Goal: Task Accomplishment & Management: Complete application form

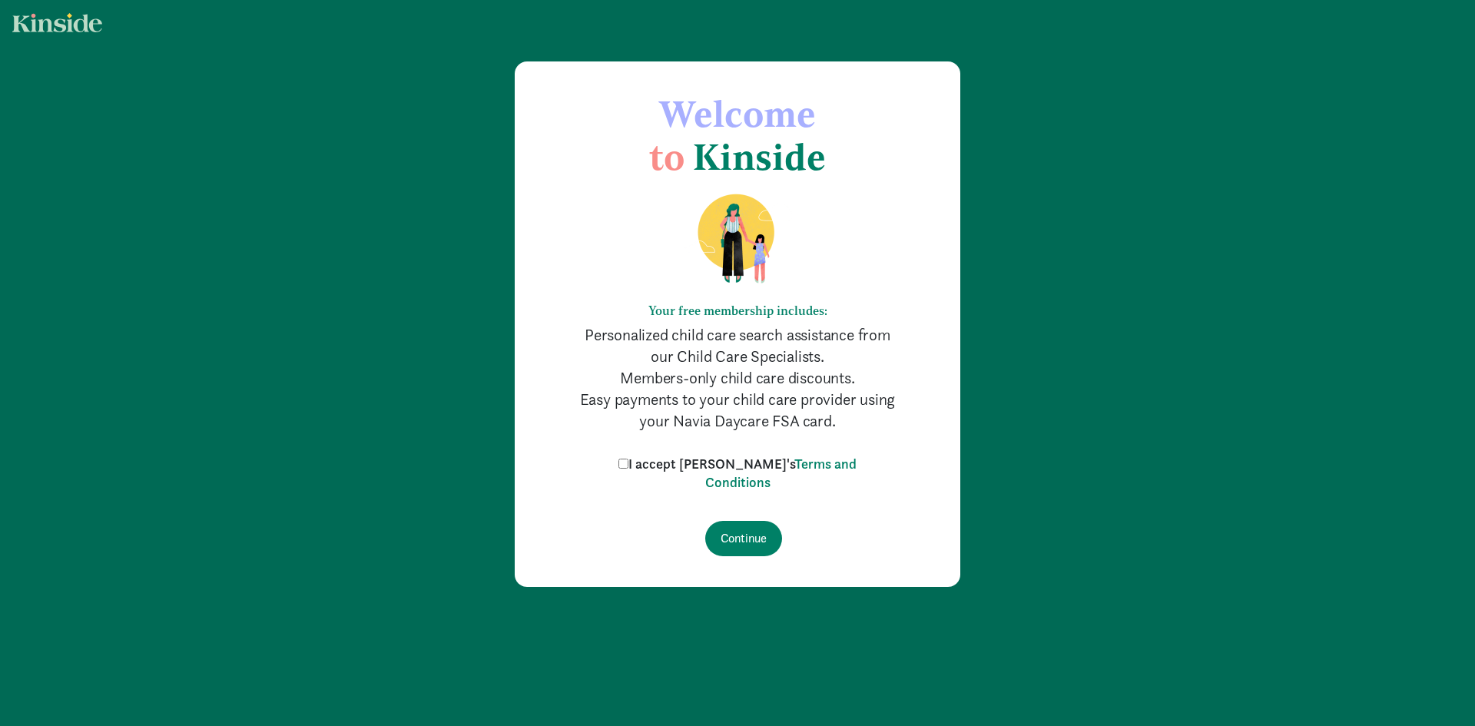
click at [629, 463] on input "I accept [PERSON_NAME]'s Terms and Conditions" at bounding box center [624, 464] width 10 height 10
checkbox input "true"
click at [754, 541] on input "Continue" at bounding box center [743, 538] width 77 height 35
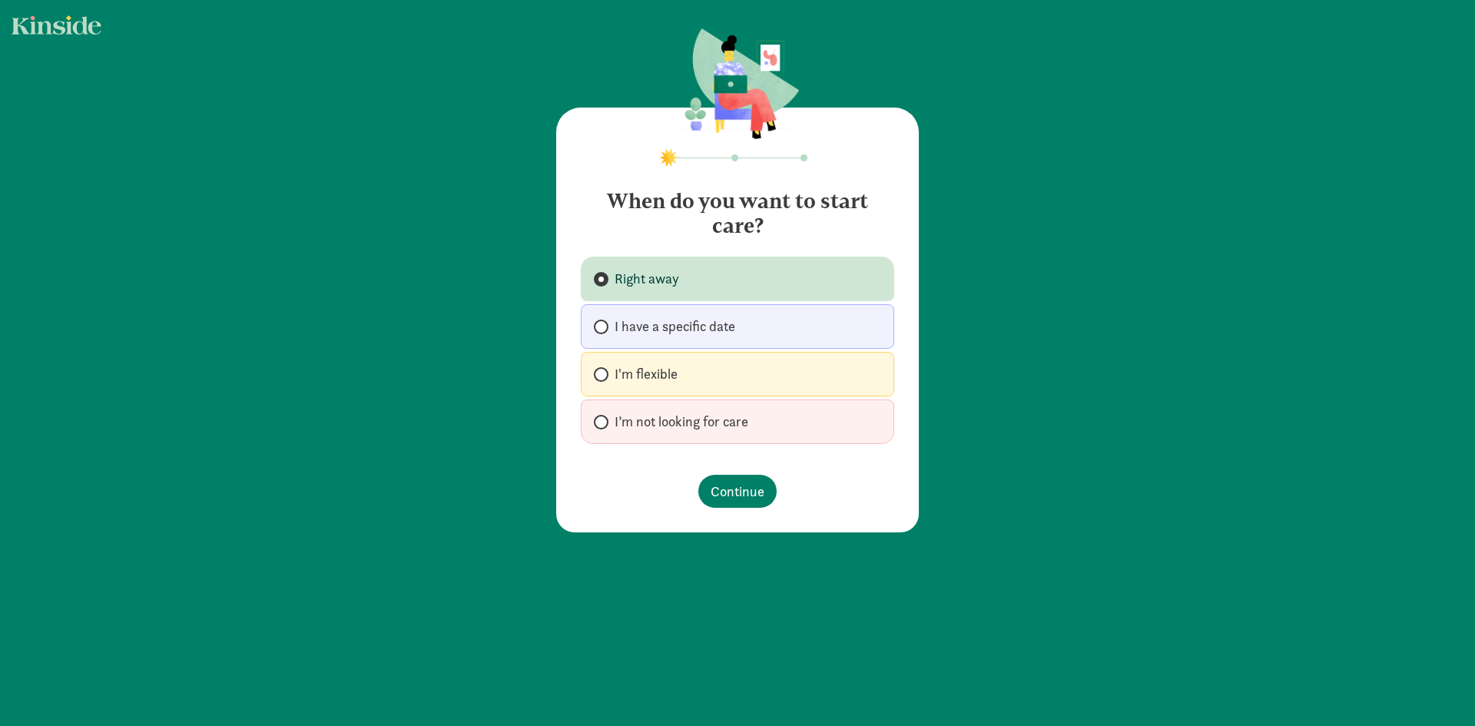
click at [645, 366] on span "I'm flexible" at bounding box center [646, 374] width 63 height 18
click at [604, 370] on input "I'm flexible" at bounding box center [599, 375] width 10 height 10
radio input "true"
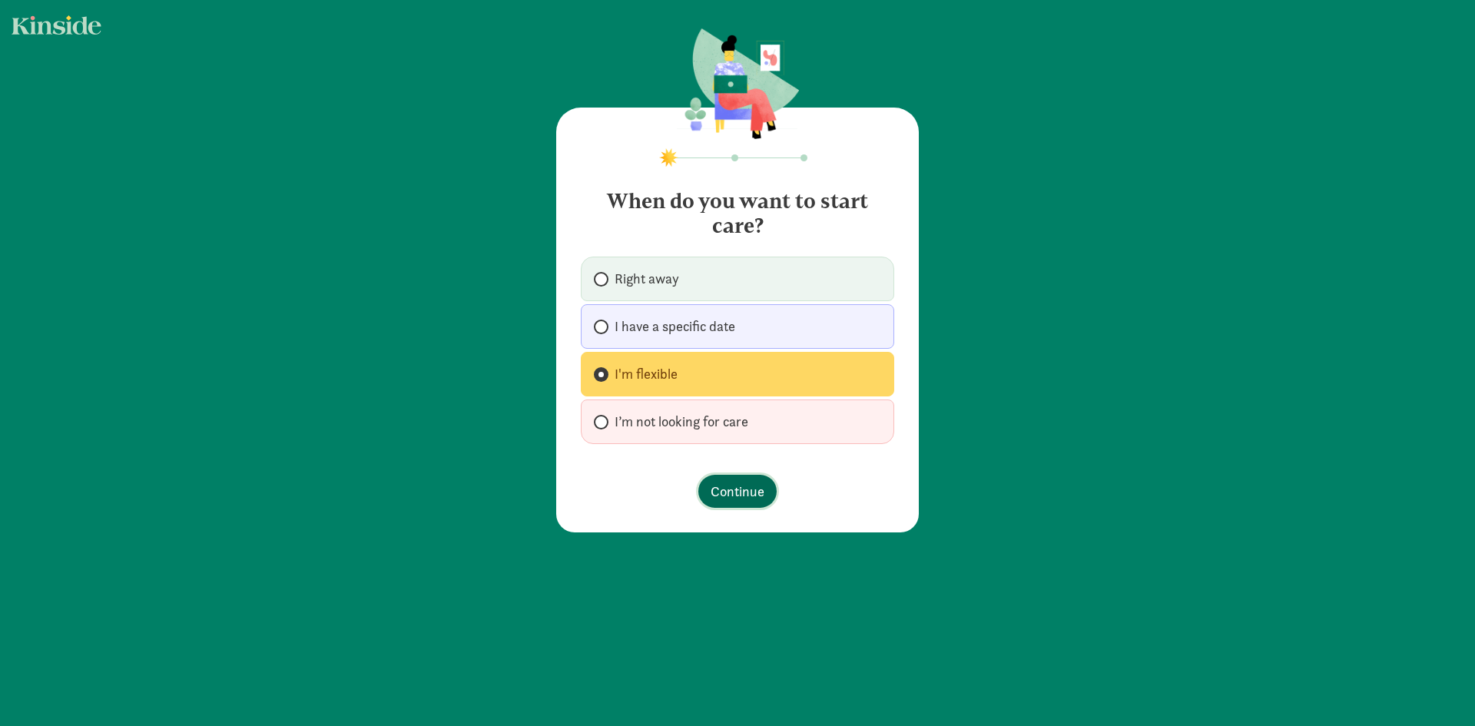
click at [725, 490] on span "Continue" at bounding box center [738, 491] width 54 height 21
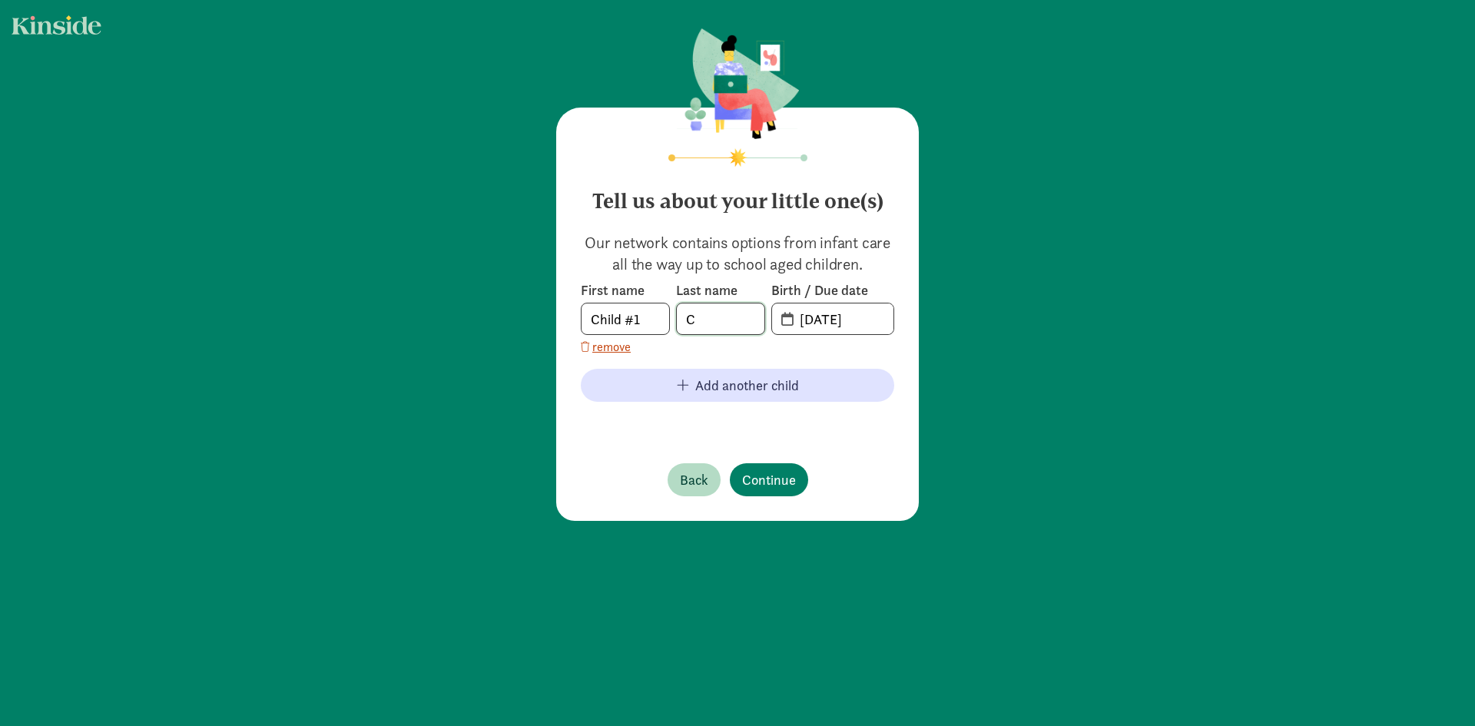
click at [717, 328] on input "C" at bounding box center [721, 318] width 88 height 31
drag, startPoint x: 717, startPoint y: 328, endPoint x: 668, endPoint y: 327, distance: 49.2
click at [664, 329] on div "First name Child #1 Last name C Birth / Due date [DATE]" at bounding box center [737, 308] width 313 height 54
click at [720, 324] on input "C" at bounding box center [721, 318] width 88 height 31
click at [872, 316] on input "[DATE]" at bounding box center [842, 318] width 103 height 31
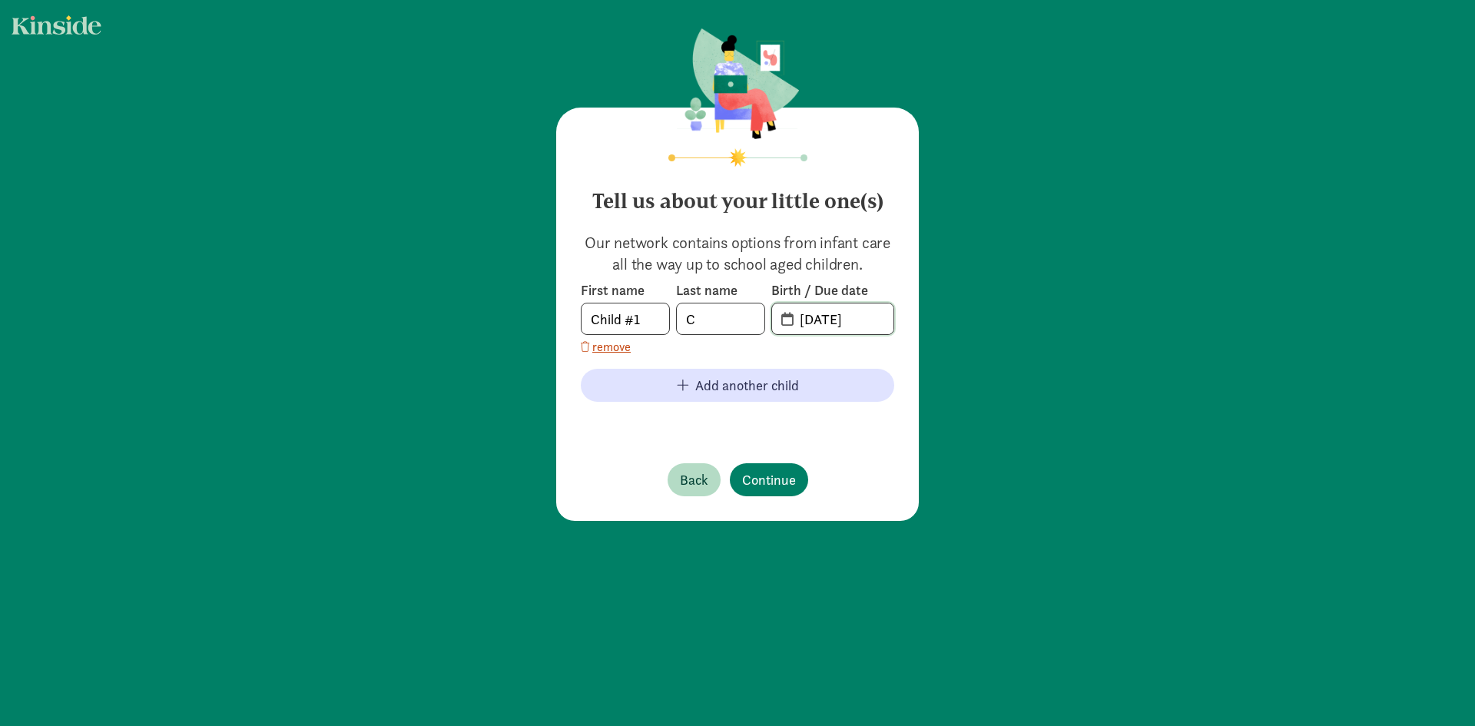
click at [859, 317] on input "[DATE]" at bounding box center [842, 318] width 103 height 31
click at [821, 324] on input "[DATE]" at bounding box center [842, 318] width 103 height 31
click at [791, 317] on input "[DATE]" at bounding box center [842, 318] width 103 height 31
click at [781, 318] on span "20-25-0902" at bounding box center [832, 318] width 121 height 31
click at [774, 329] on span "20-25-0902" at bounding box center [832, 318] width 121 height 31
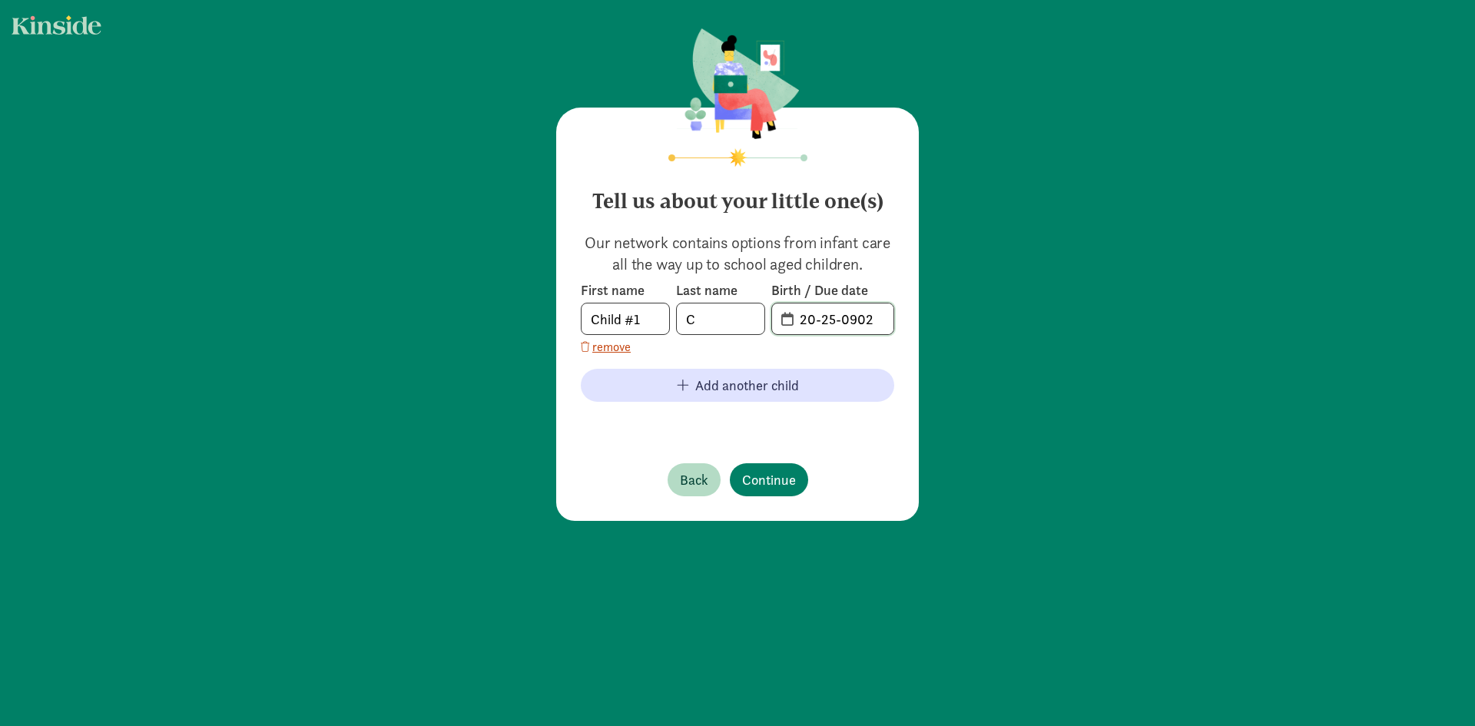
click at [879, 315] on input "20-25-0902" at bounding box center [842, 318] width 103 height 31
drag, startPoint x: 879, startPoint y: 317, endPoint x: 771, endPoint y: 319, distance: 108.4
click at [772, 319] on span "20-25-0902" at bounding box center [832, 318] width 121 height 31
type input "[DATE]"
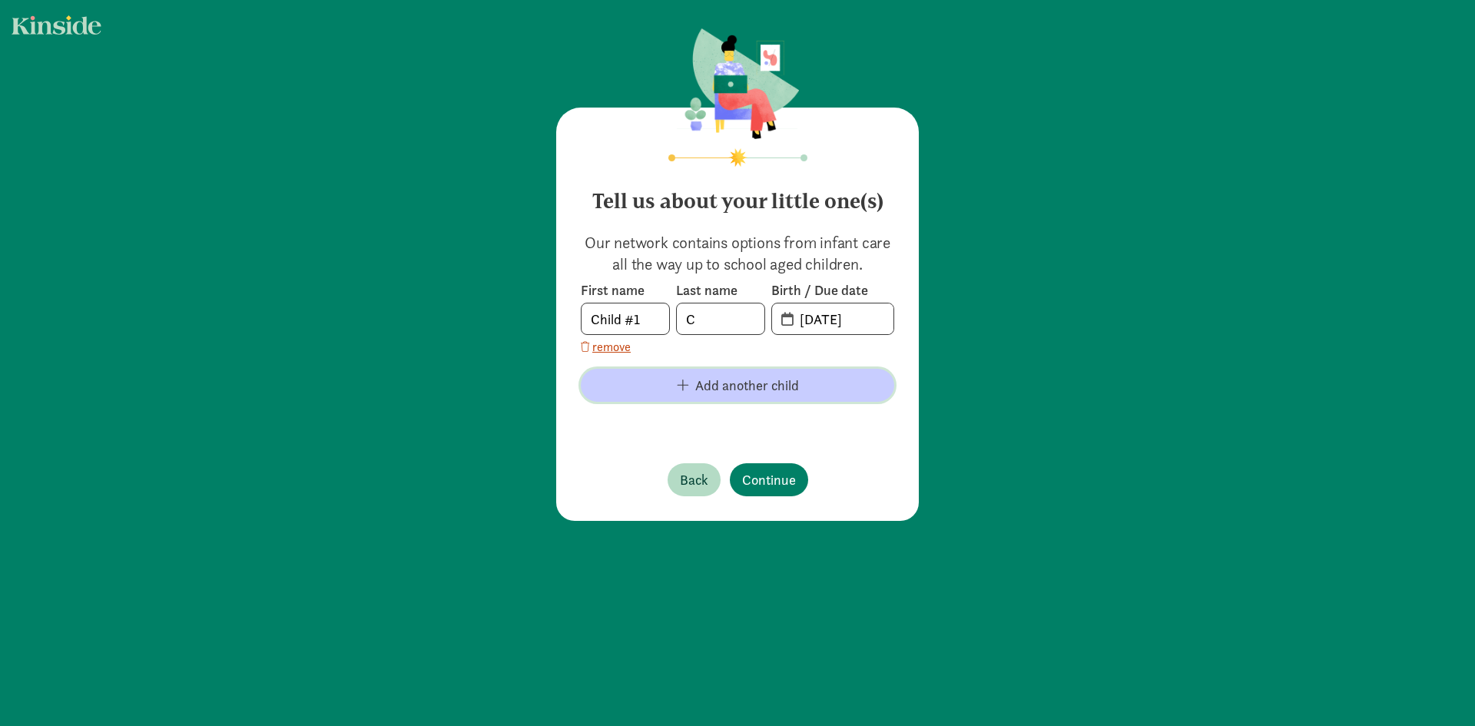
click at [742, 384] on span "Add another child" at bounding box center [747, 385] width 104 height 21
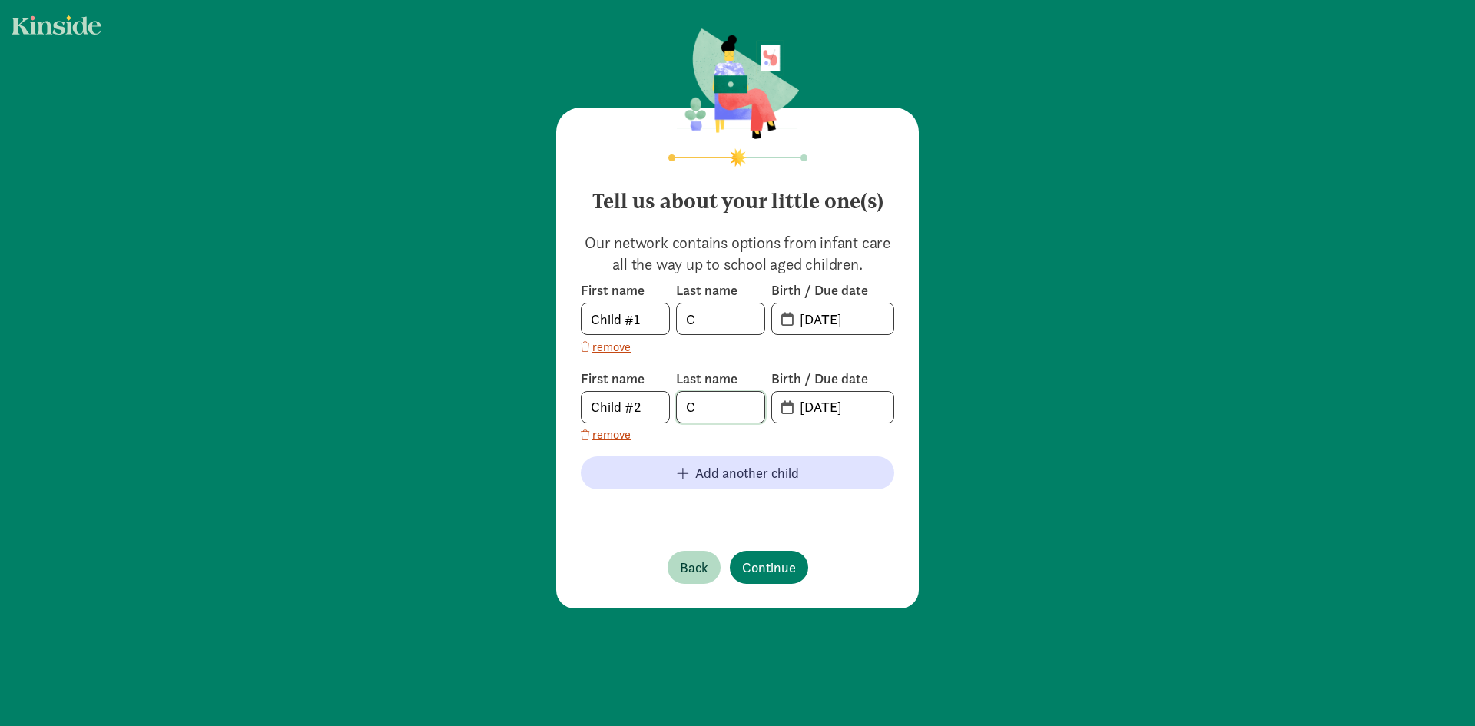
drag, startPoint x: 707, startPoint y: 407, endPoint x: 656, endPoint y: 420, distance: 52.4
click at [656, 420] on div "First name Child #2 Last name C Birth / Due date [DATE]" at bounding box center [737, 397] width 313 height 54
type input "O"
click at [698, 408] on input "C-L" at bounding box center [721, 407] width 88 height 31
type input "C L"
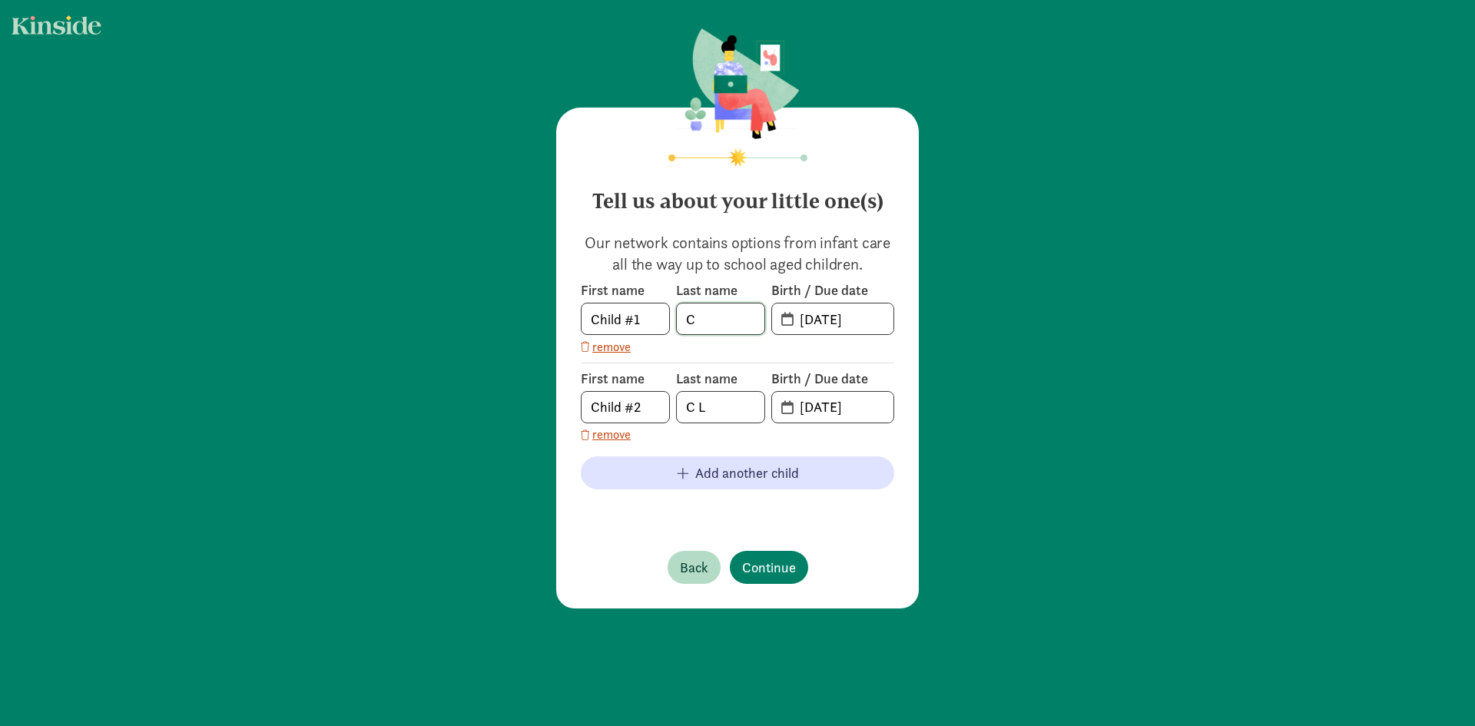
click at [735, 316] on input "C" at bounding box center [721, 318] width 88 height 31
type input "C L"
click at [711, 319] on input "C L" at bounding box center [721, 318] width 88 height 31
click at [800, 409] on div "First name Child #1 Last name [PERSON_NAME] Birth / Due date [DATE] remove Firs…" at bounding box center [737, 400] width 313 height 239
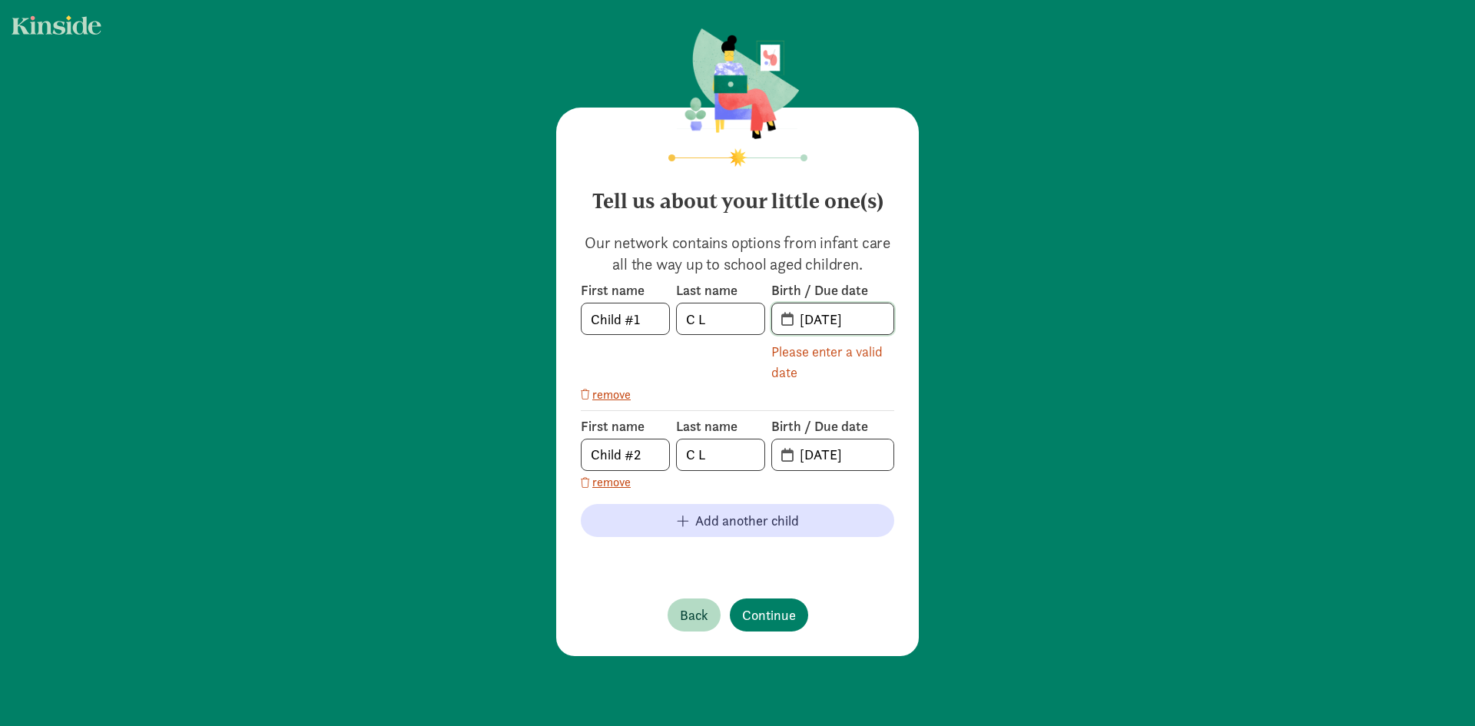
click at [872, 323] on input "[DATE]" at bounding box center [842, 318] width 103 height 31
click at [876, 320] on input "[DATE]" at bounding box center [842, 318] width 103 height 31
click at [778, 315] on span "[DATE]" at bounding box center [832, 318] width 121 height 31
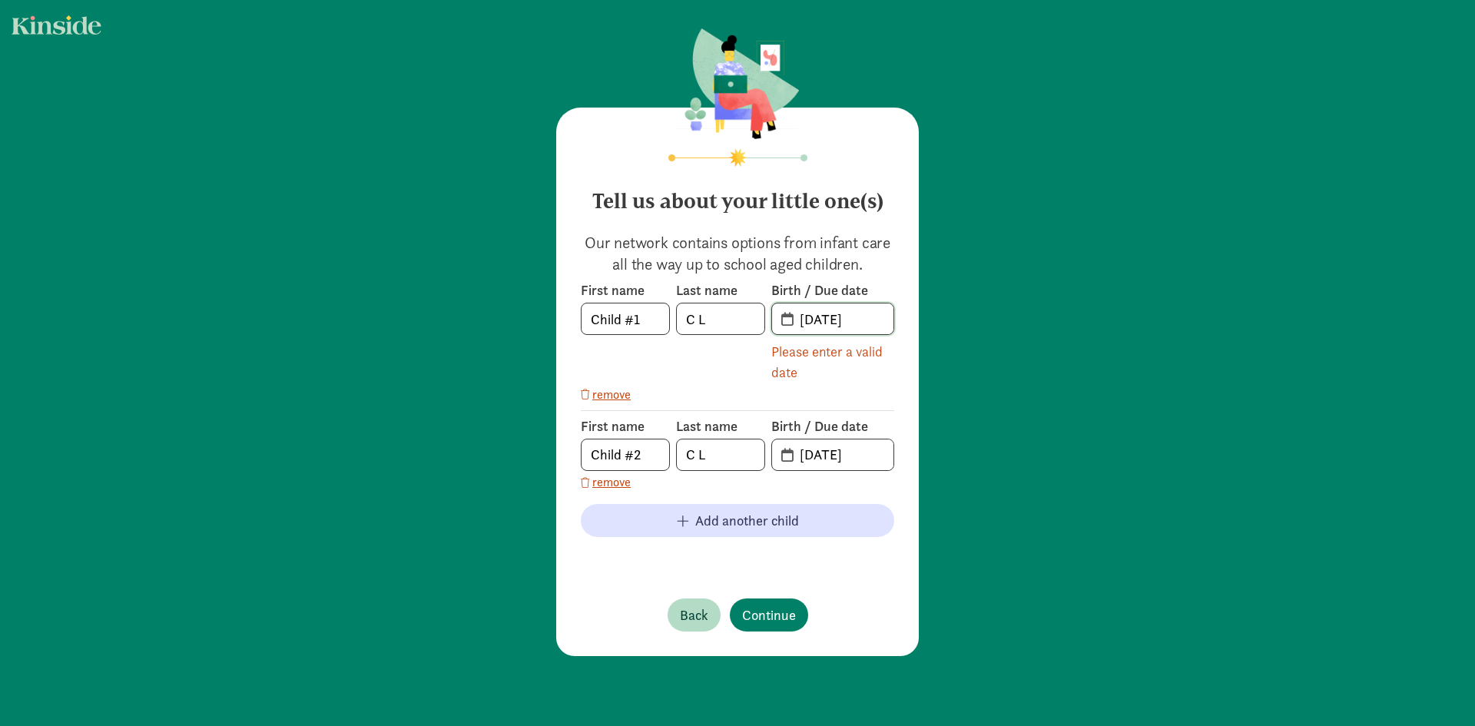
click at [864, 306] on input "[DATE]" at bounding box center [842, 318] width 103 height 31
drag, startPoint x: 878, startPoint y: 327, endPoint x: 766, endPoint y: 328, distance: 112.2
click at [772, 328] on span "[DATE]" at bounding box center [832, 318] width 121 height 31
click at [778, 327] on span at bounding box center [832, 318] width 121 height 31
click at [800, 322] on input "text" at bounding box center [842, 318] width 103 height 31
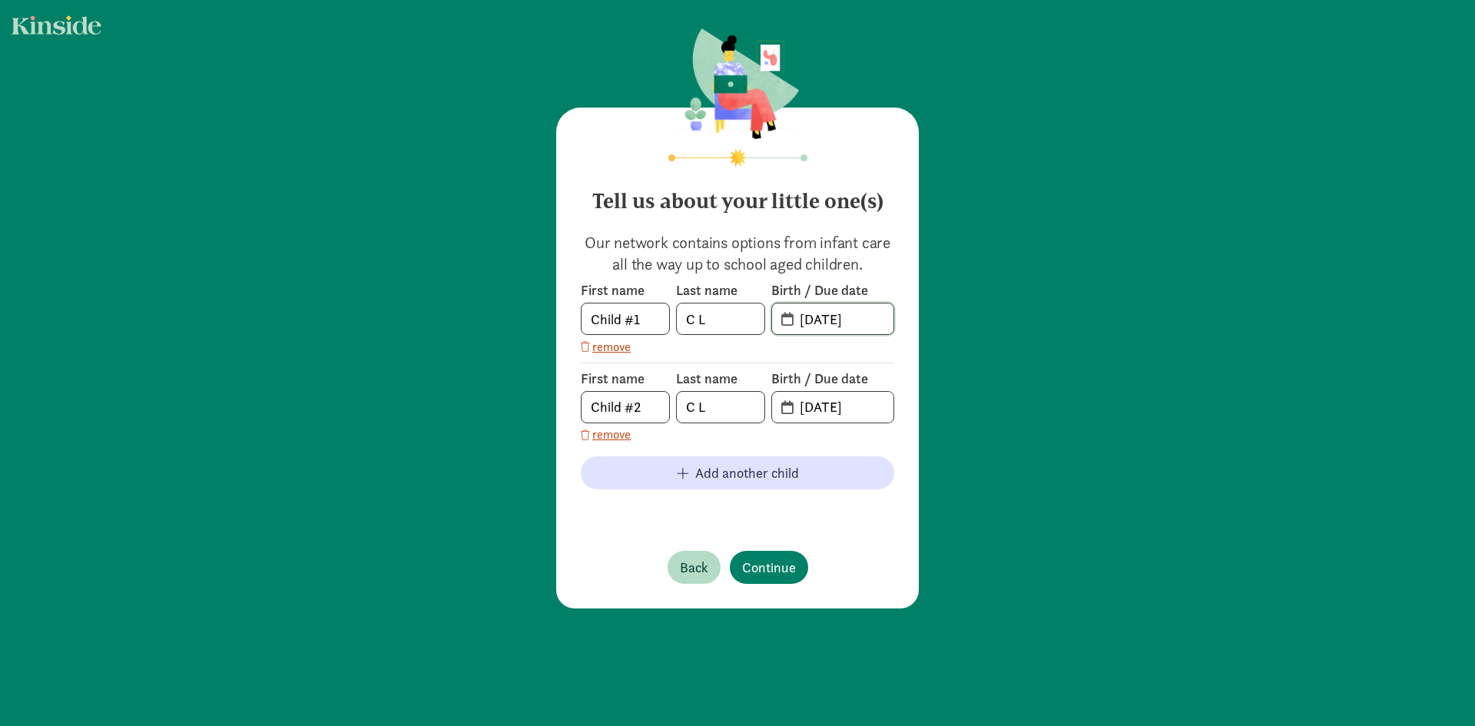
type input "[DATE]"
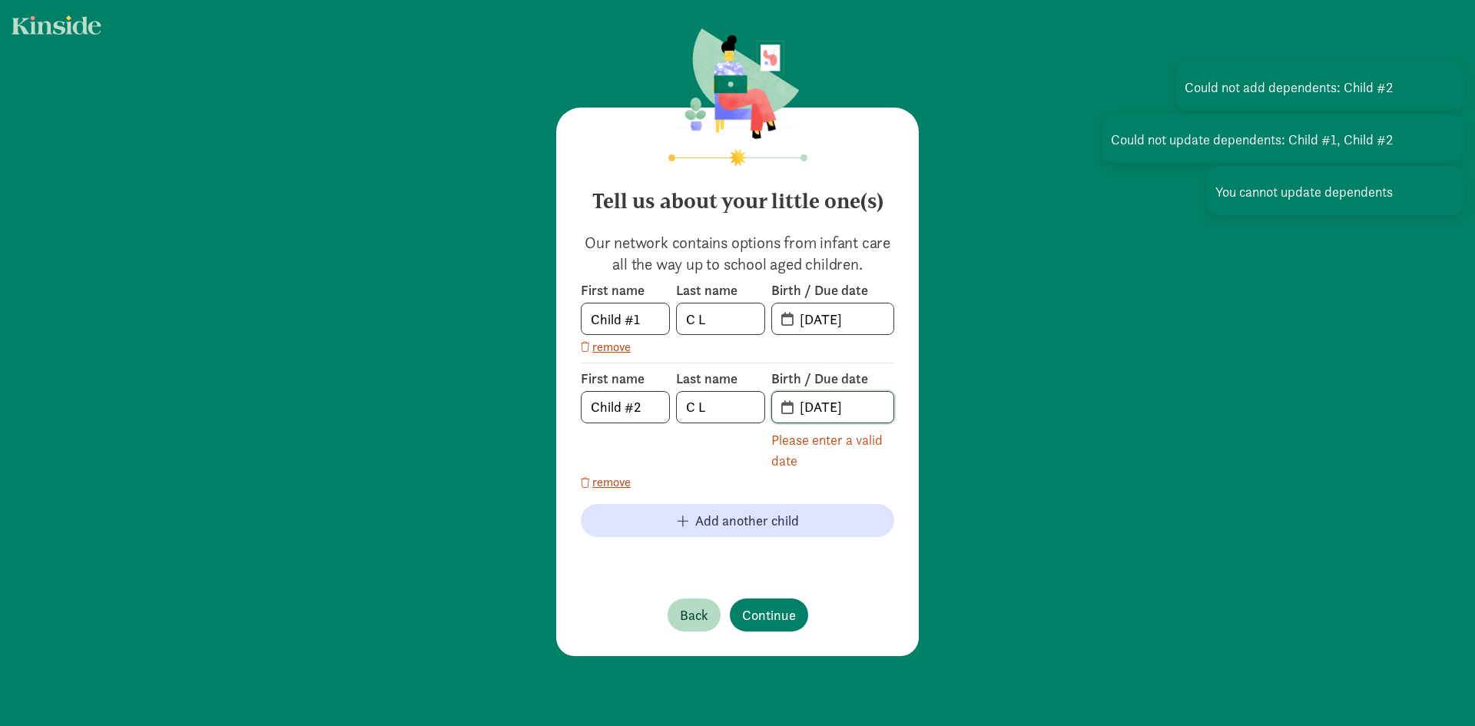
click at [861, 406] on input "[DATE]" at bounding box center [842, 407] width 103 height 31
drag, startPoint x: 871, startPoint y: 411, endPoint x: 766, endPoint y: 410, distance: 105.3
click at [772, 410] on span "[DATE]" at bounding box center [832, 407] width 121 height 31
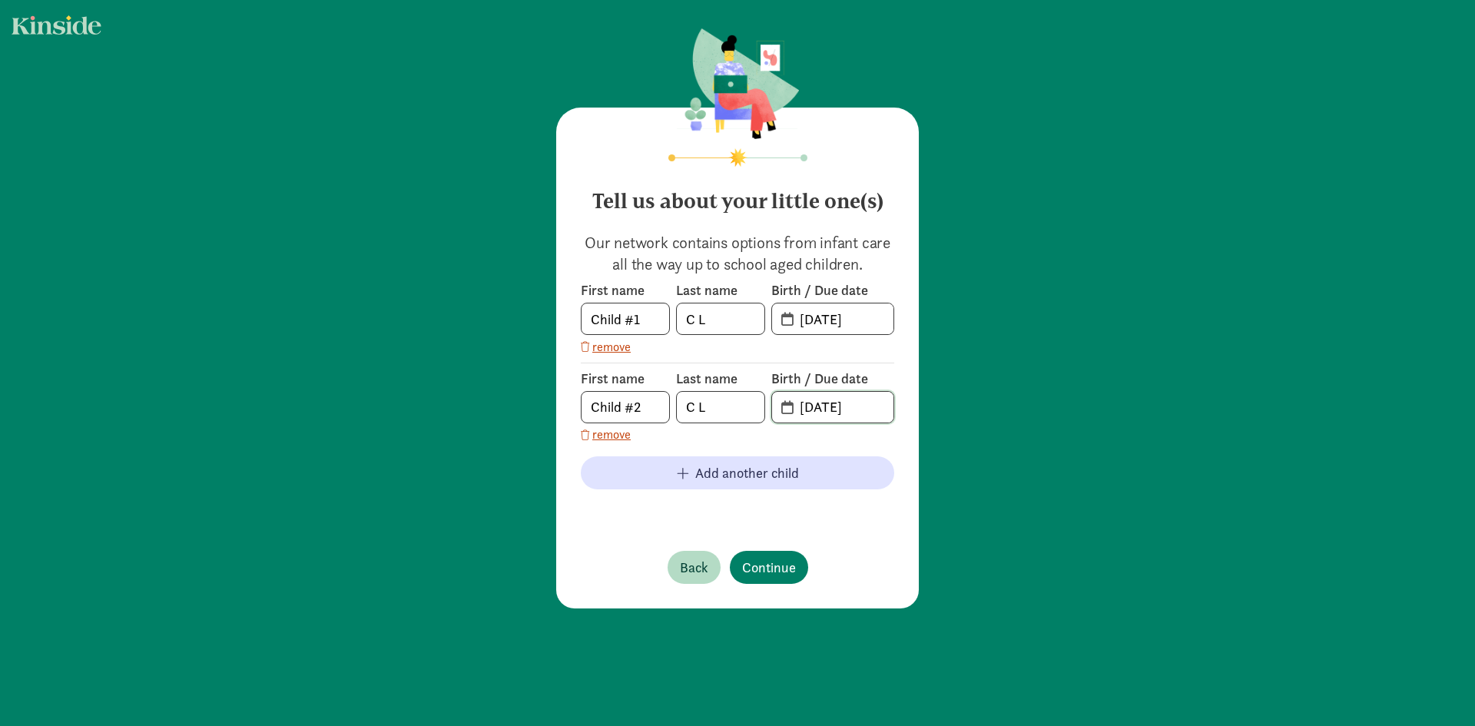
type input "[DATE]"
click at [766, 569] on div "Tell us about your little one(s) Our network contains options from infant care …" at bounding box center [737, 358] width 363 height 501
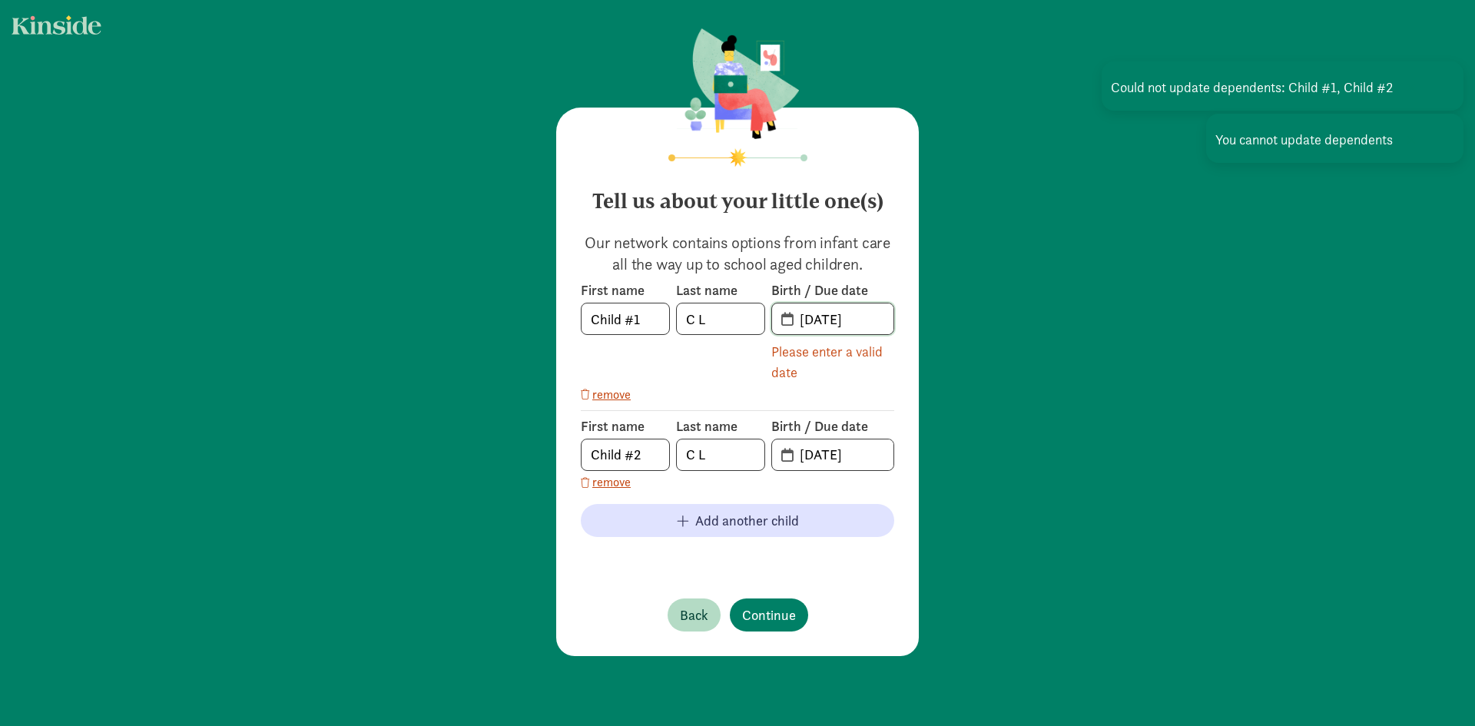
click at [868, 315] on input "[DATE]" at bounding box center [842, 318] width 103 height 31
click at [782, 260] on p "Our network contains options from infant care all the way up to school aged chi…" at bounding box center [737, 253] width 313 height 43
drag, startPoint x: 732, startPoint y: 322, endPoint x: 652, endPoint y: 323, distance: 79.9
click at [654, 323] on div "First name Child #1 Last name [PERSON_NAME] Birth / Due date [DATE] Please ente…" at bounding box center [737, 331] width 313 height 101
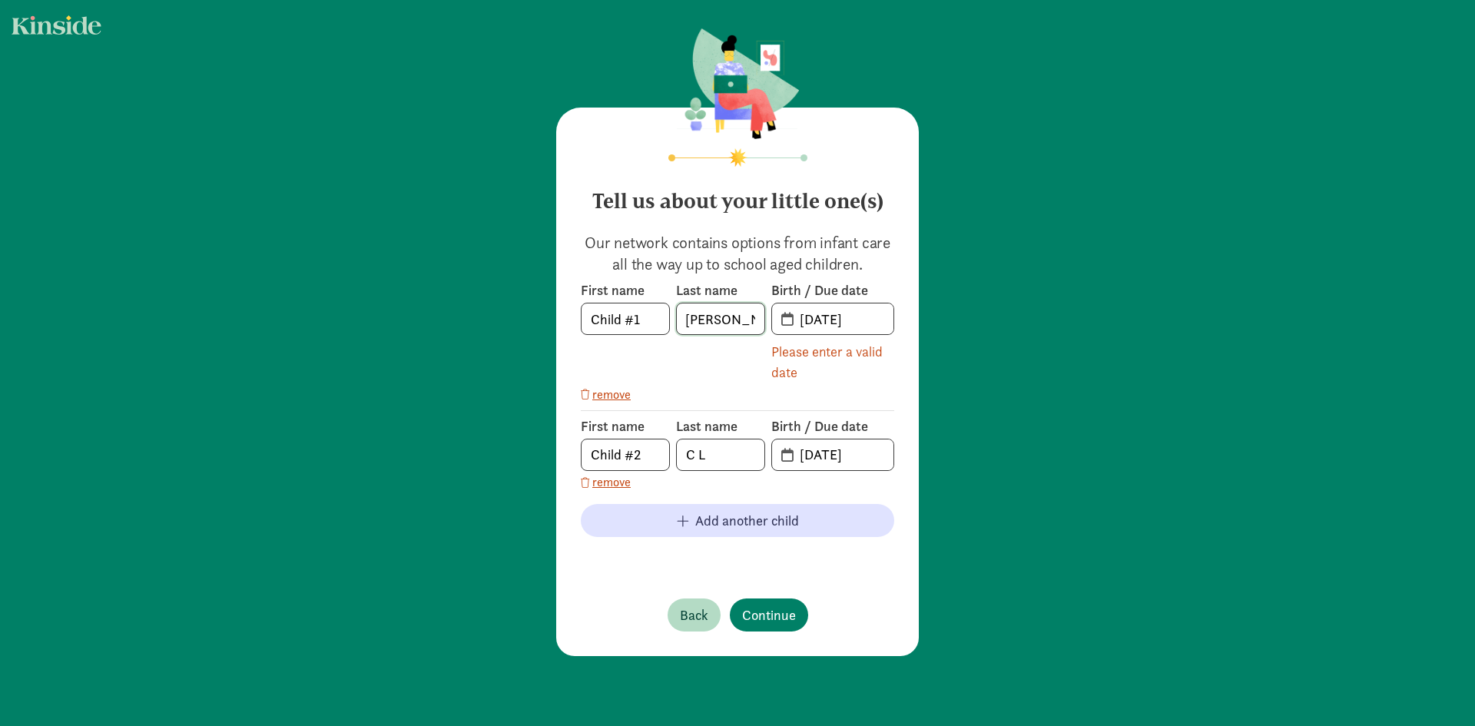
type input "[PERSON_NAME]"
drag, startPoint x: 656, startPoint y: 327, endPoint x: 516, endPoint y: 353, distance: 142.4
click at [516, 353] on div "Tell us about your little one(s) Our network contains options from infant care …" at bounding box center [737, 343] width 1475 height 687
type input "[PERSON_NAME]"
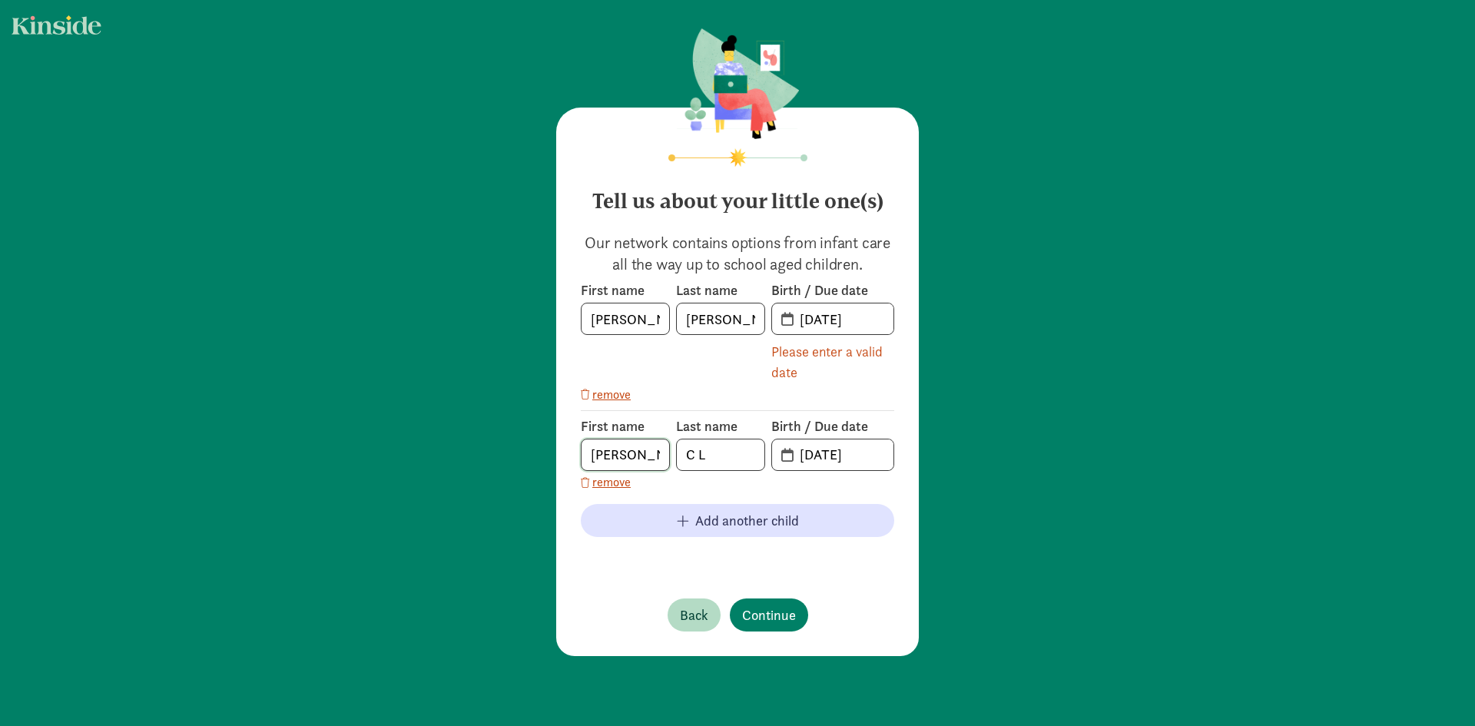
type input "[PERSON_NAME]"
click at [788, 365] on div "Please enter a valid date" at bounding box center [832, 361] width 123 height 41
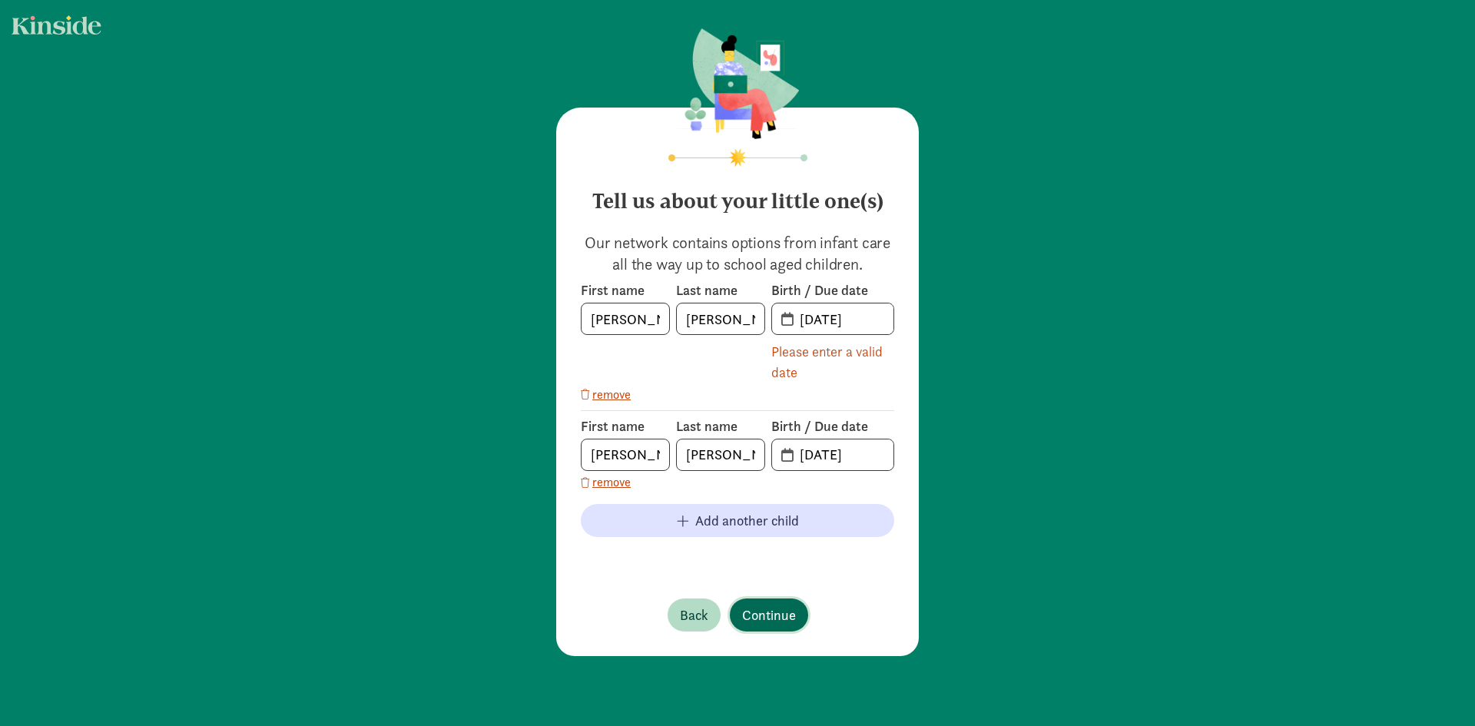
click at [768, 620] on span "Continue" at bounding box center [769, 615] width 54 height 21
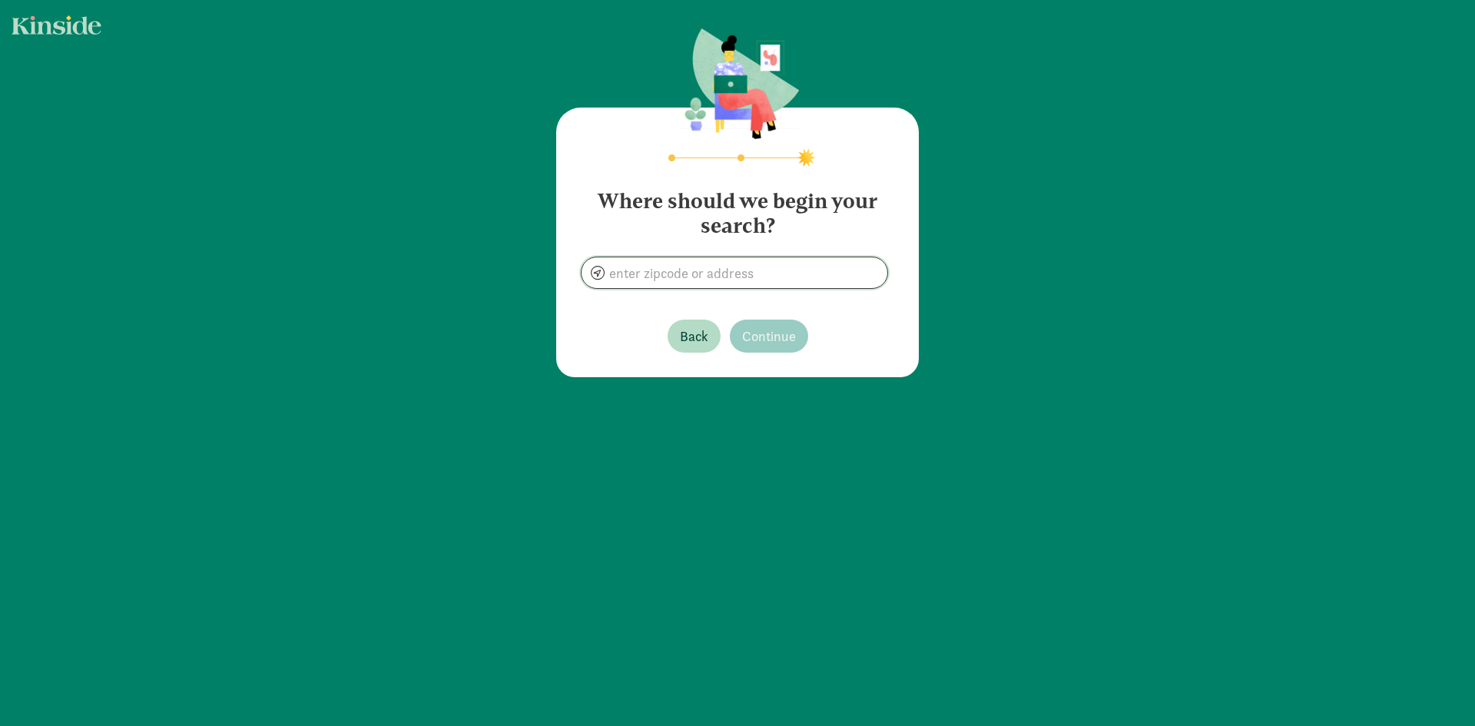
click at [768, 276] on input at bounding box center [735, 272] width 306 height 31
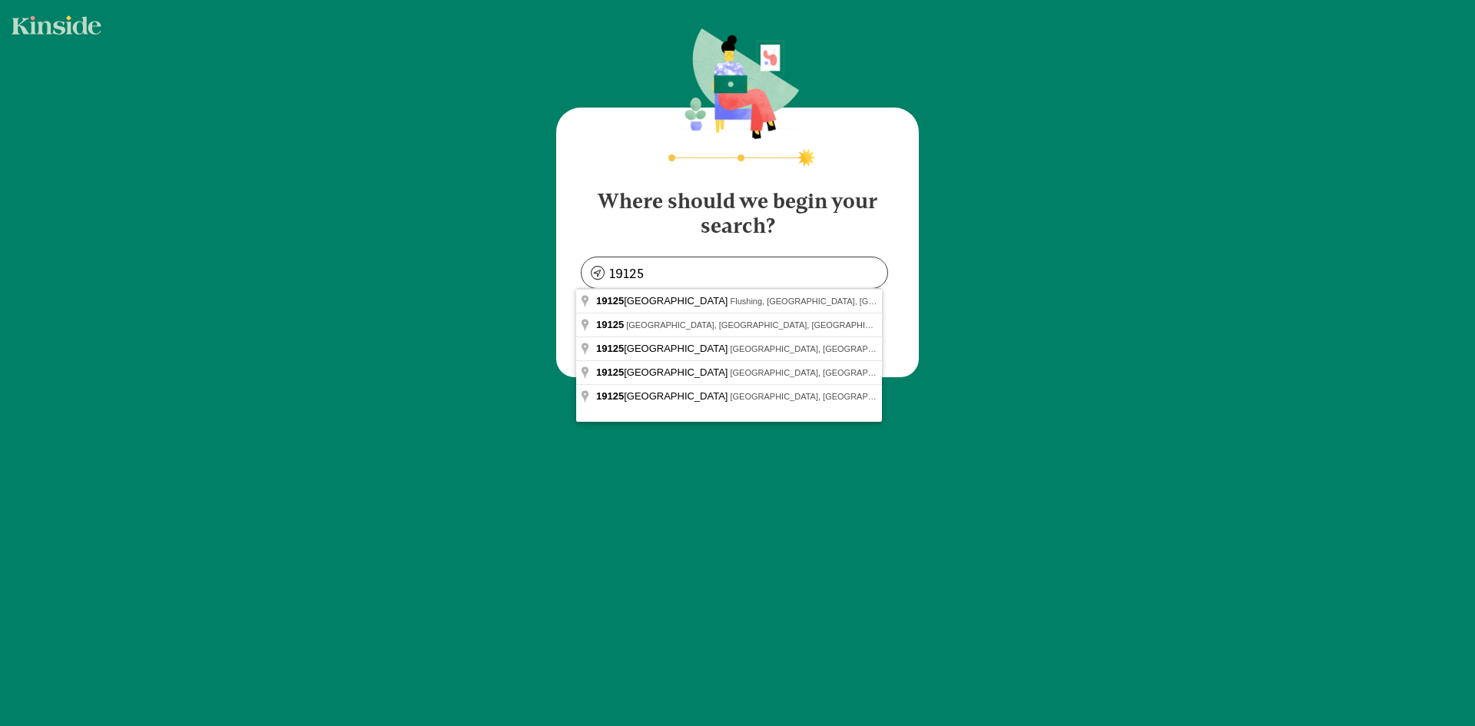
click at [828, 215] on h4 "Where should we begin your search?" at bounding box center [737, 207] width 313 height 61
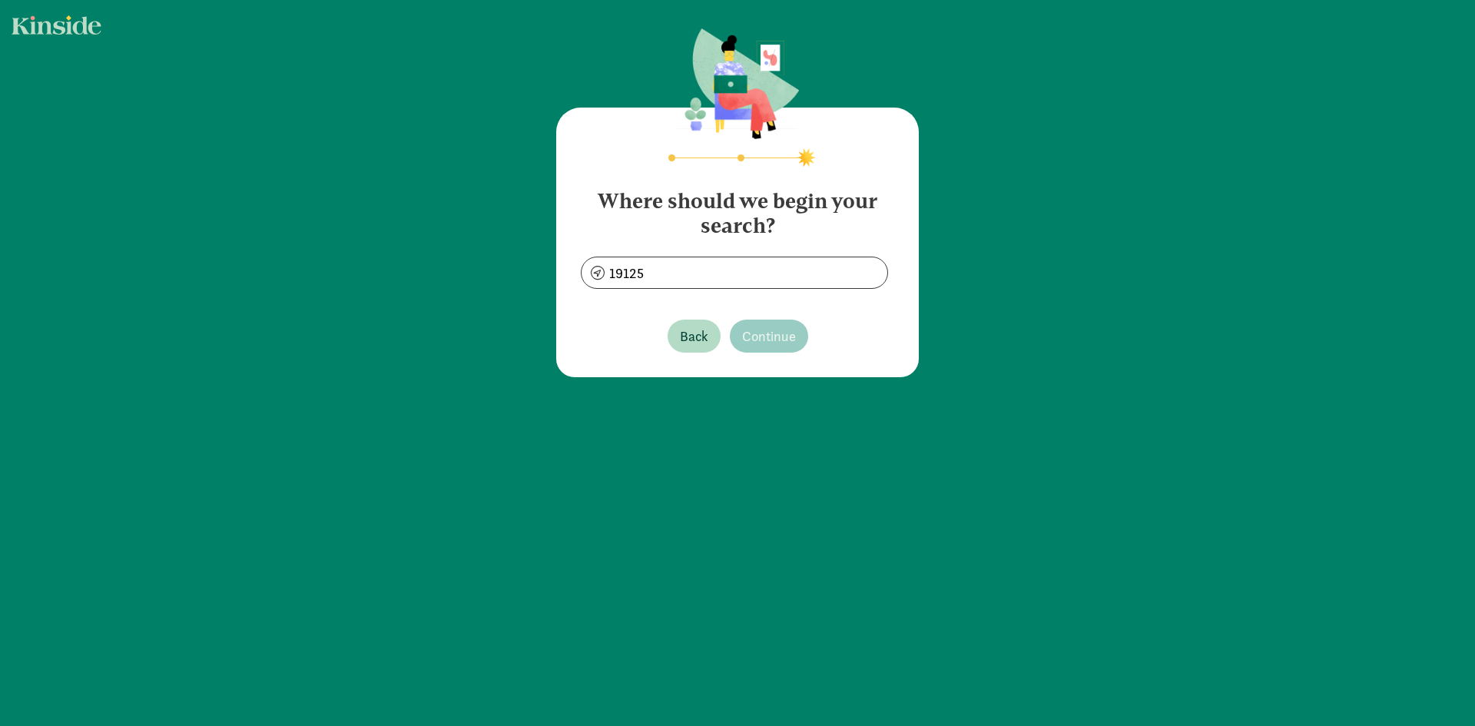
click at [771, 289] on span "19125" at bounding box center [734, 273] width 307 height 32
click at [771, 284] on input "19125" at bounding box center [735, 272] width 306 height 31
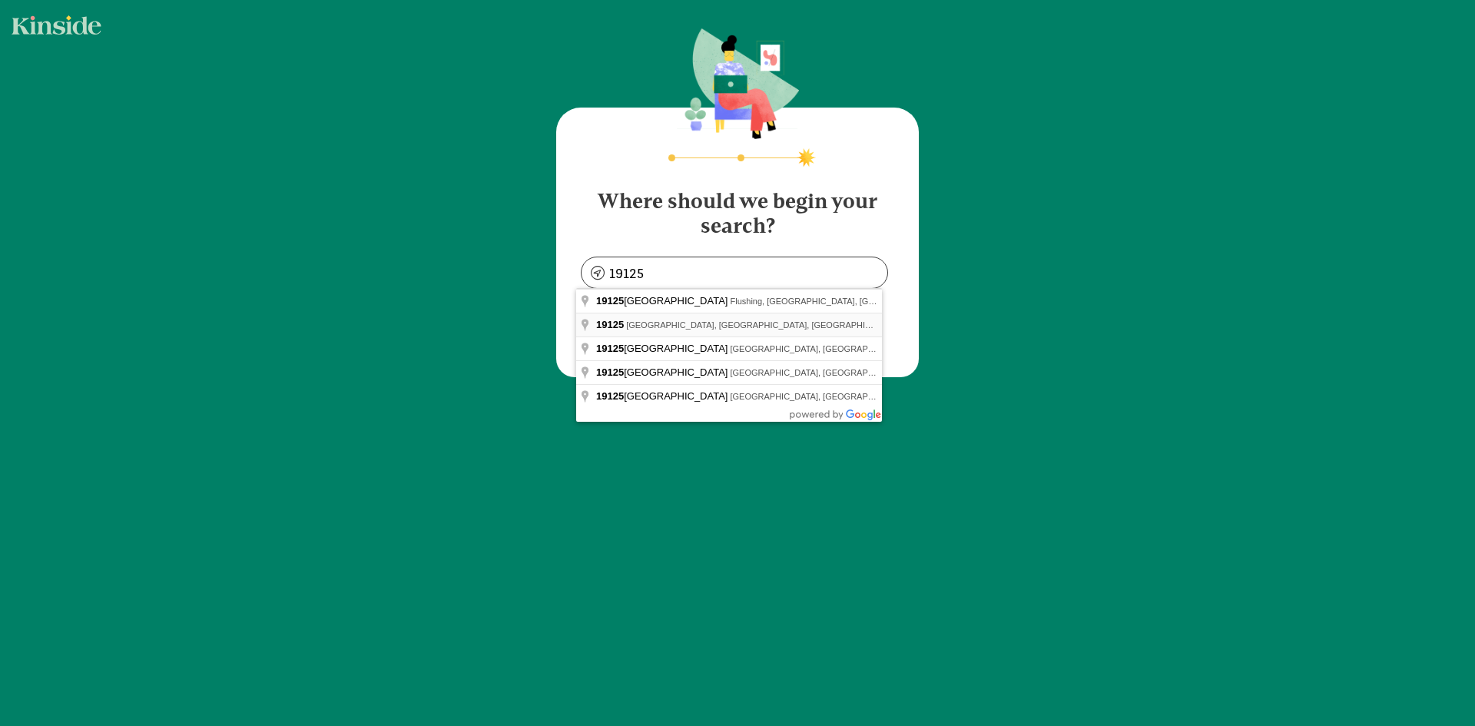
type input "[GEOGRAPHIC_DATA], [GEOGRAPHIC_DATA] 19125, [GEOGRAPHIC_DATA]"
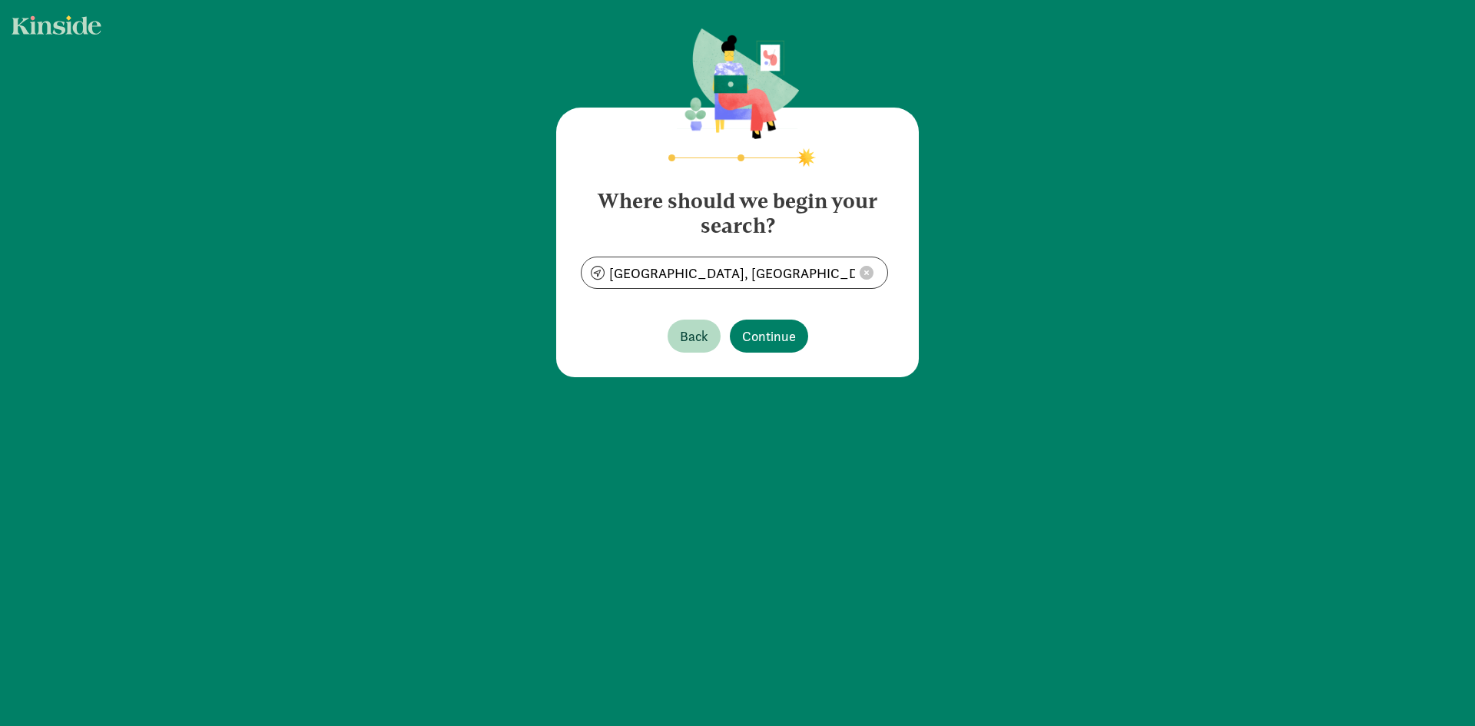
click at [761, 319] on footer "Back Continue" at bounding box center [737, 336] width 313 height 58
click at [765, 337] on span "Continue" at bounding box center [769, 336] width 54 height 21
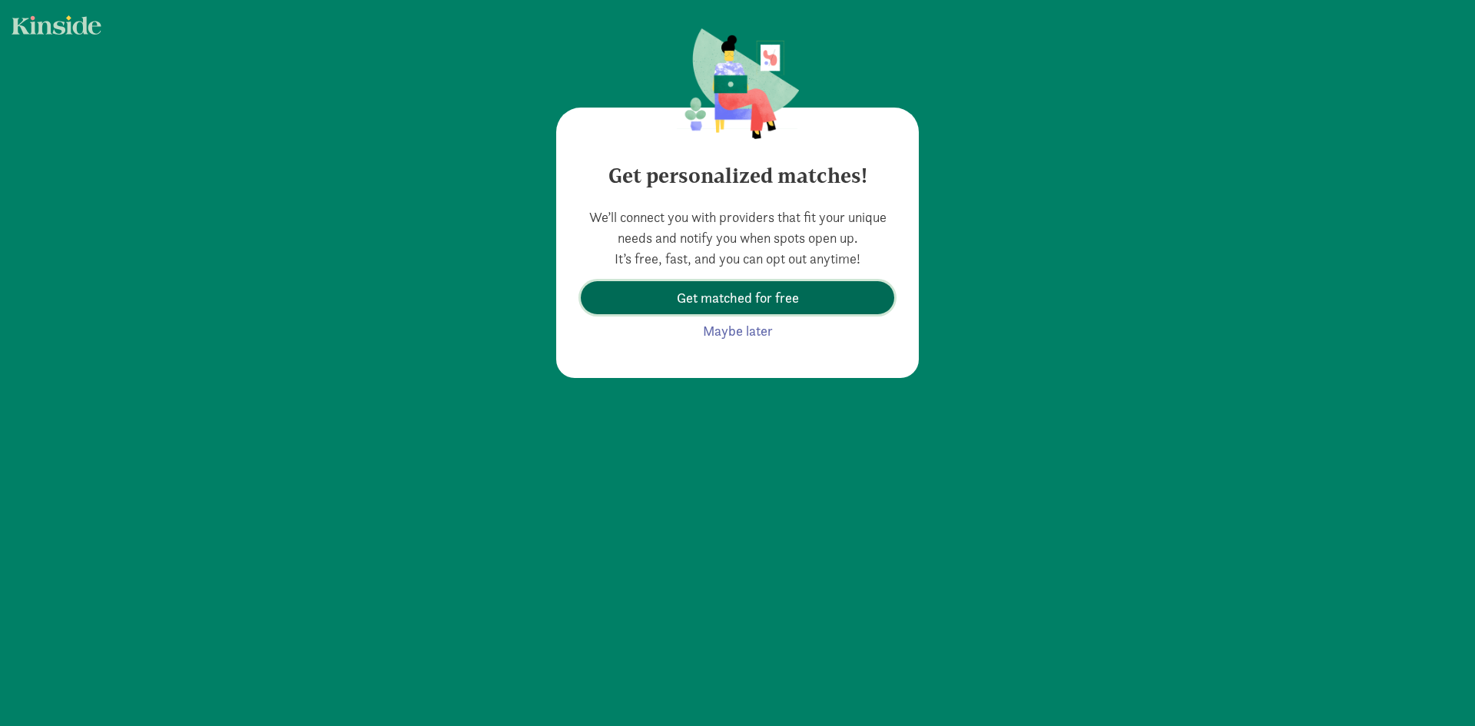
click at [775, 297] on span "Get matched for free" at bounding box center [738, 297] width 122 height 21
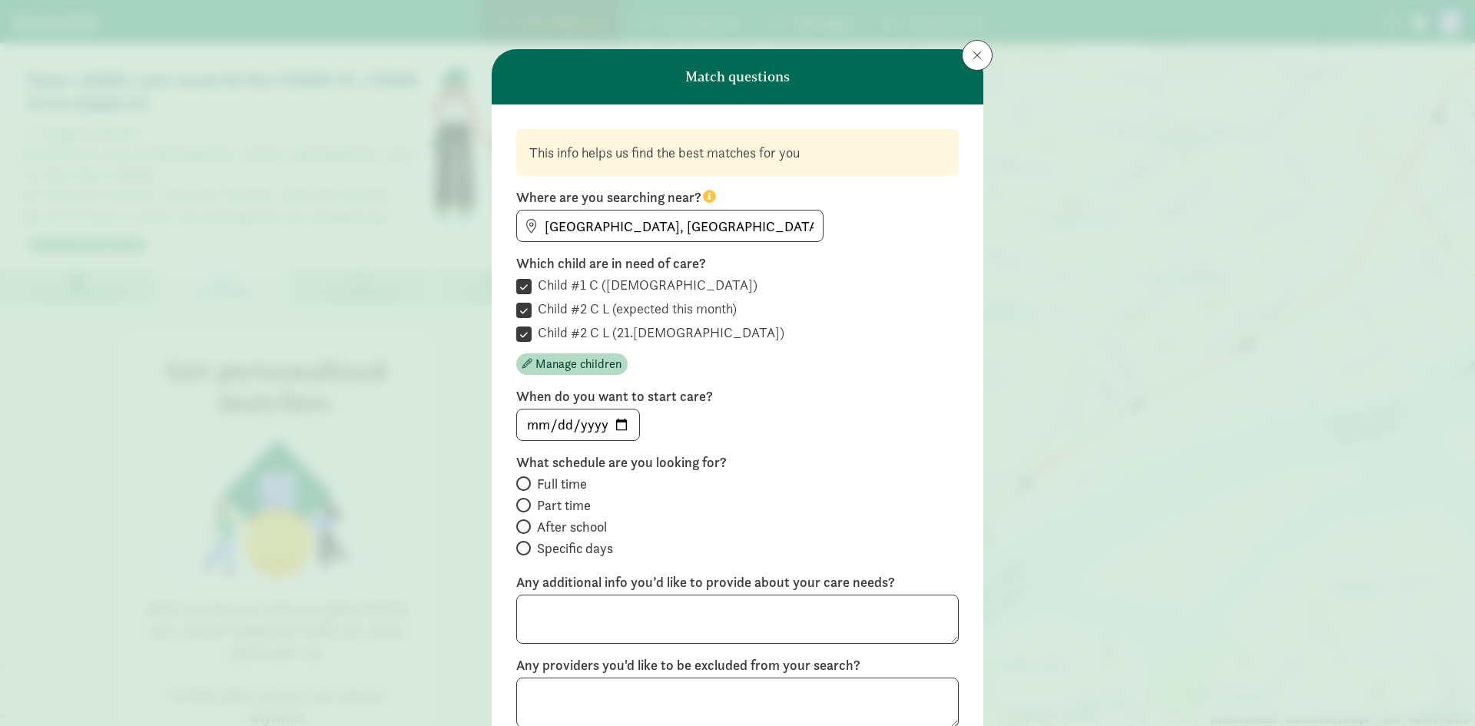
click at [521, 310] on input "Child #2 C L (expected this month)" at bounding box center [523, 310] width 15 height 21
checkbox input "false"
click at [592, 370] on span "Manage children" at bounding box center [579, 364] width 86 height 18
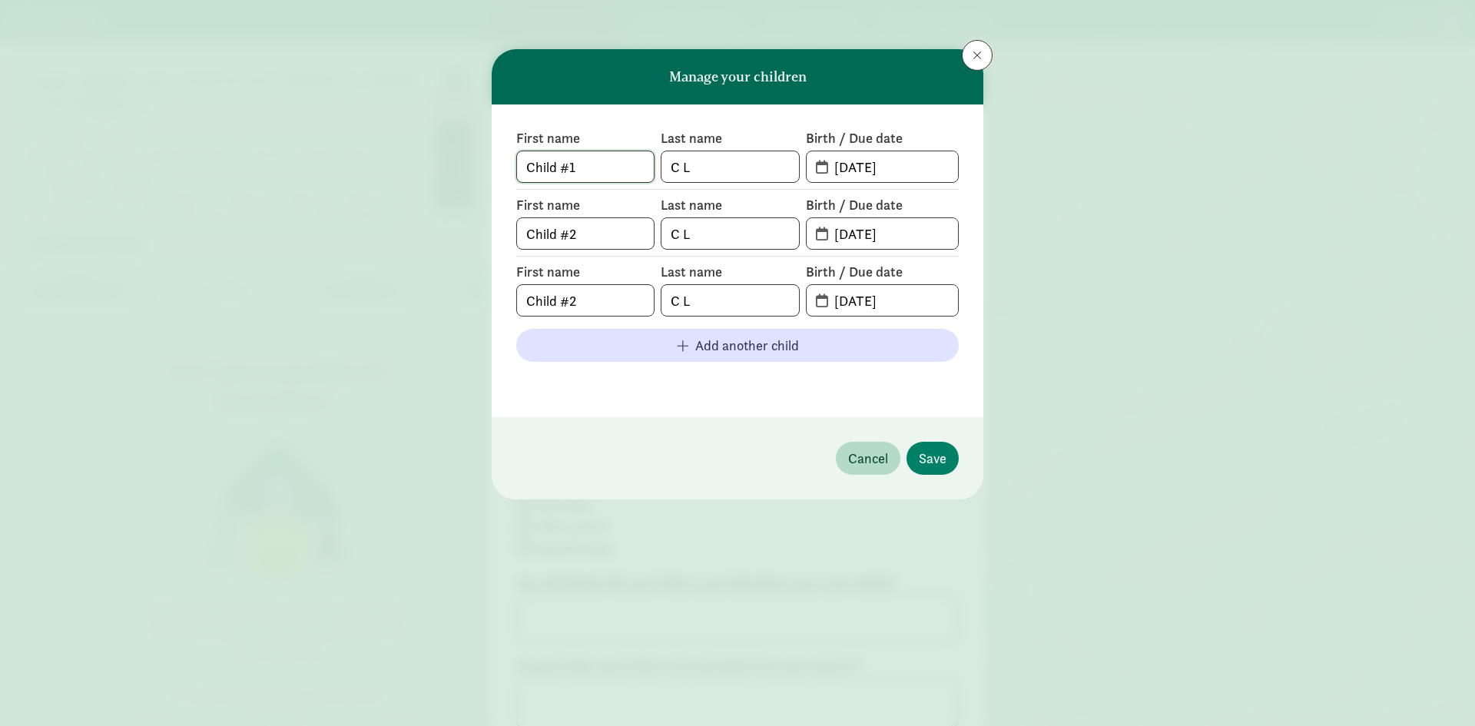
drag, startPoint x: 625, startPoint y: 174, endPoint x: 327, endPoint y: 172, distance: 298.1
click at [327, 172] on div "Manage your children First name Child #1 Last name [PERSON_NAME] Birth / Due da…" at bounding box center [737, 363] width 1475 height 726
type input "[PERSON_NAME]"
click at [715, 224] on input "C L" at bounding box center [730, 233] width 137 height 31
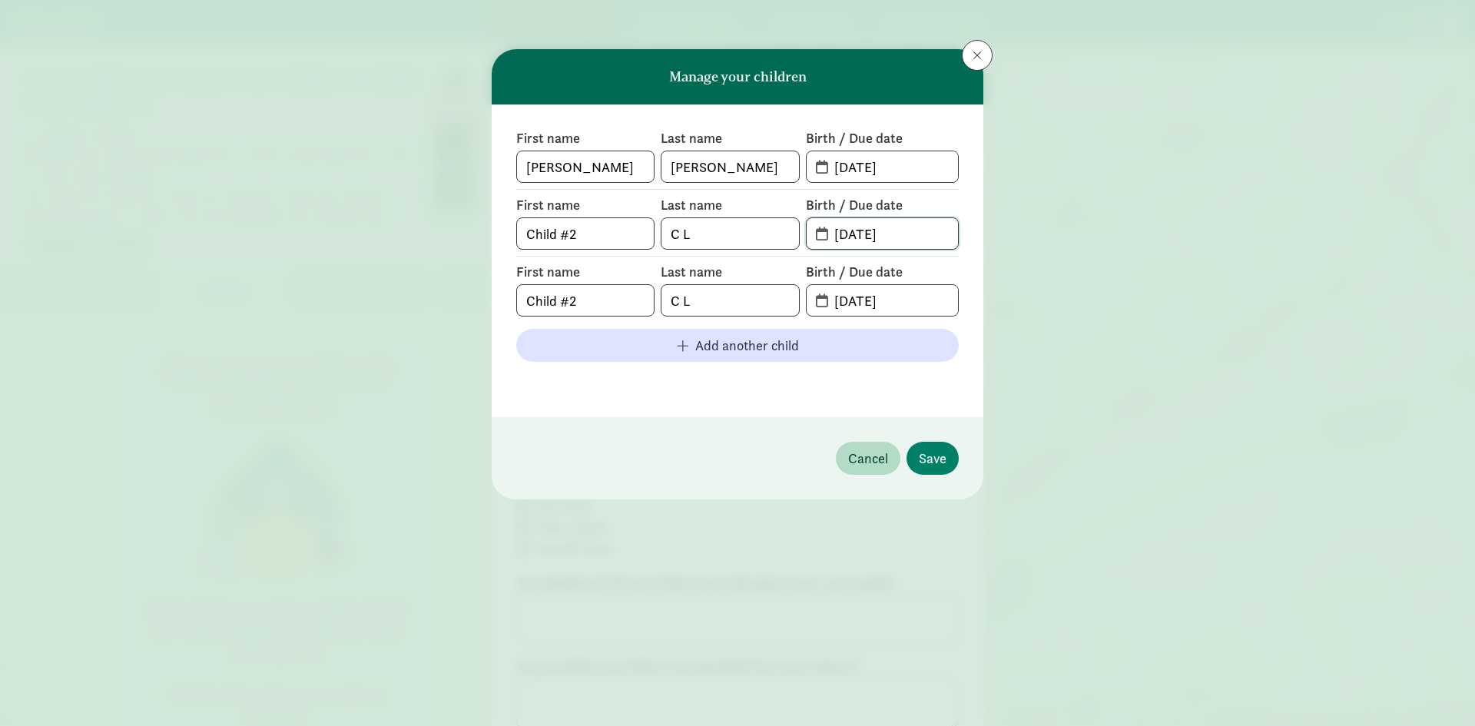
drag, startPoint x: 940, startPoint y: 235, endPoint x: 665, endPoint y: 221, distance: 276.2
click at [665, 221] on div "First name Child #2 Last name [PERSON_NAME] Birth / Due date [DATE]" at bounding box center [737, 223] width 443 height 54
click at [532, 234] on input "Child #2" at bounding box center [585, 233] width 137 height 31
drag, startPoint x: 611, startPoint y: 234, endPoint x: 348, endPoint y: 234, distance: 262.8
click at [348, 234] on div "Manage your children First name [PERSON_NAME] Last name [PERSON_NAME] Birth / D…" at bounding box center [737, 363] width 1475 height 726
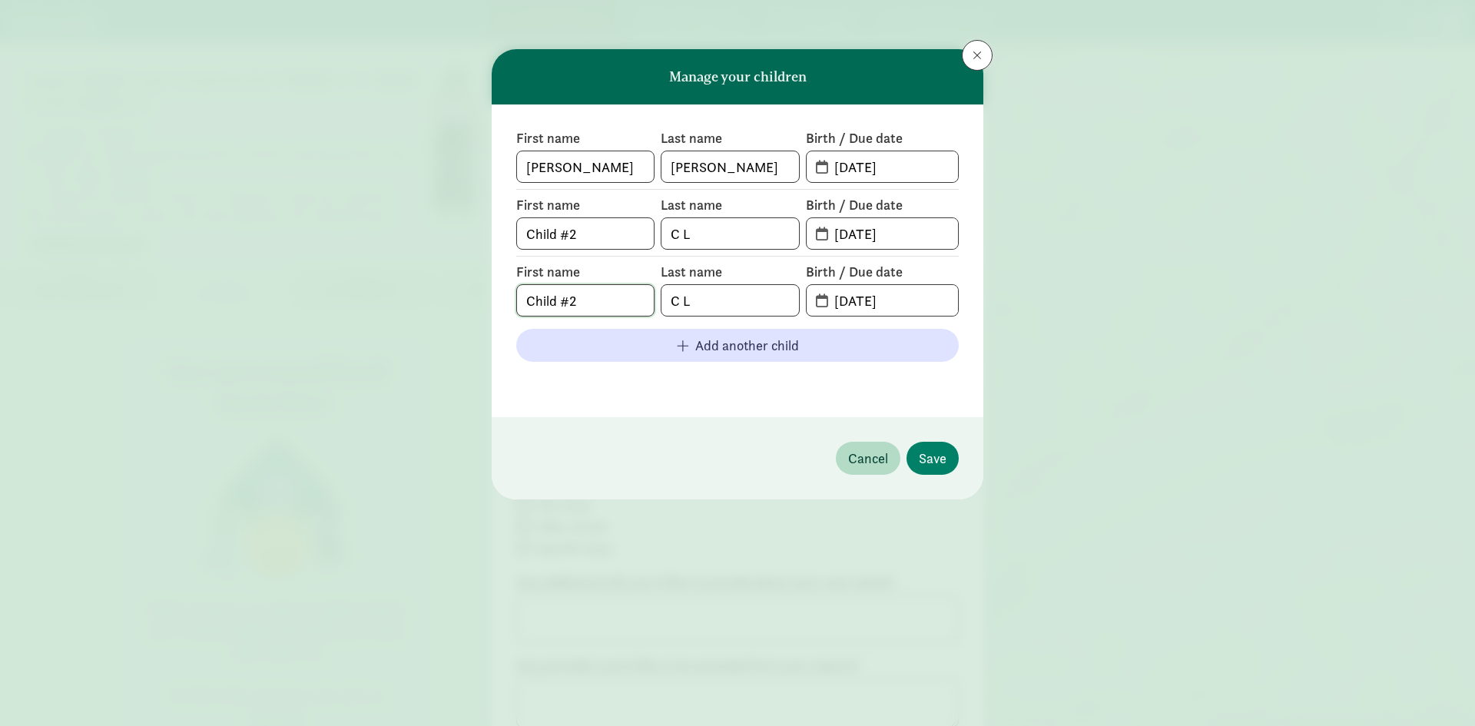
drag, startPoint x: 588, startPoint y: 299, endPoint x: 462, endPoint y: 300, distance: 126.0
click at [462, 300] on div "Manage your children First name [PERSON_NAME] Last name [PERSON_NAME] Birth / D…" at bounding box center [737, 363] width 1475 height 726
type input "[PERSON_NAME]"
click at [931, 469] on button "Save" at bounding box center [933, 458] width 52 height 33
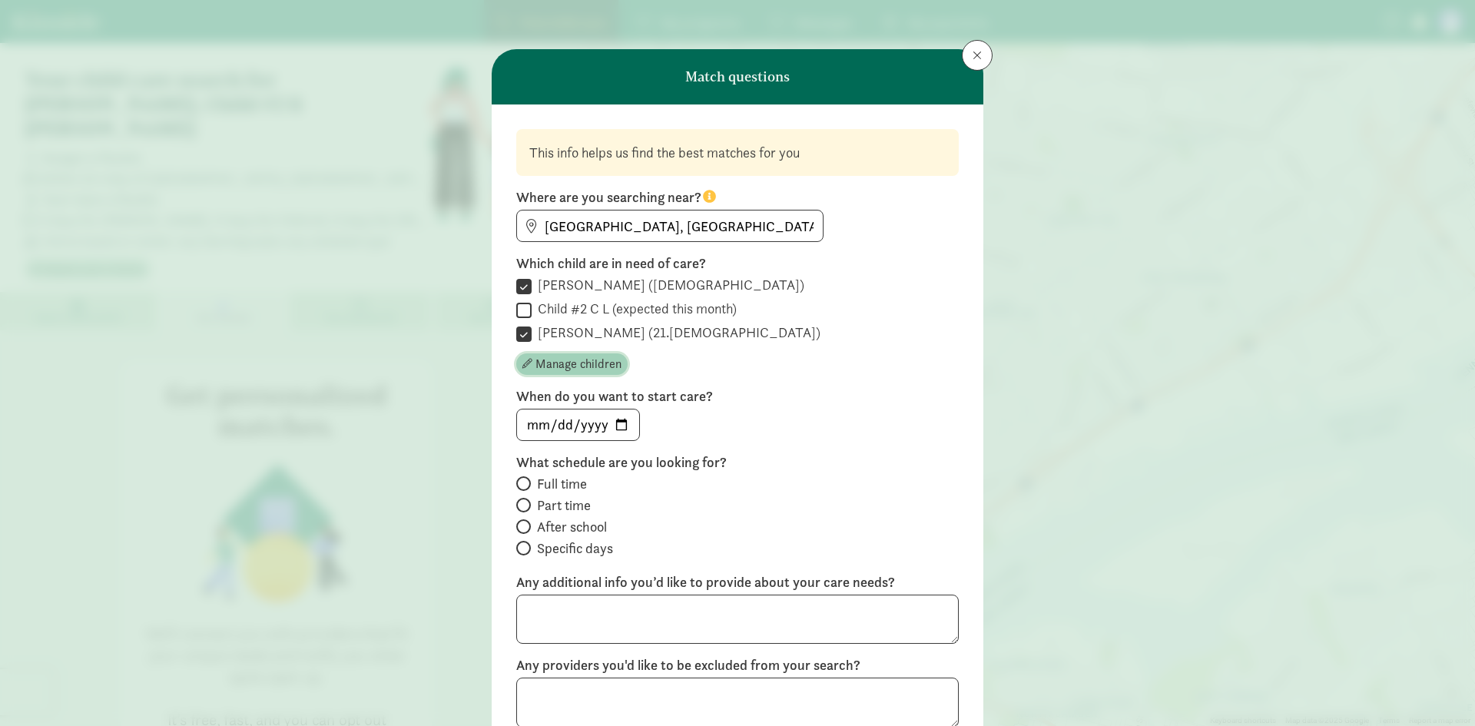
click at [571, 364] on span "Manage children" at bounding box center [579, 364] width 86 height 18
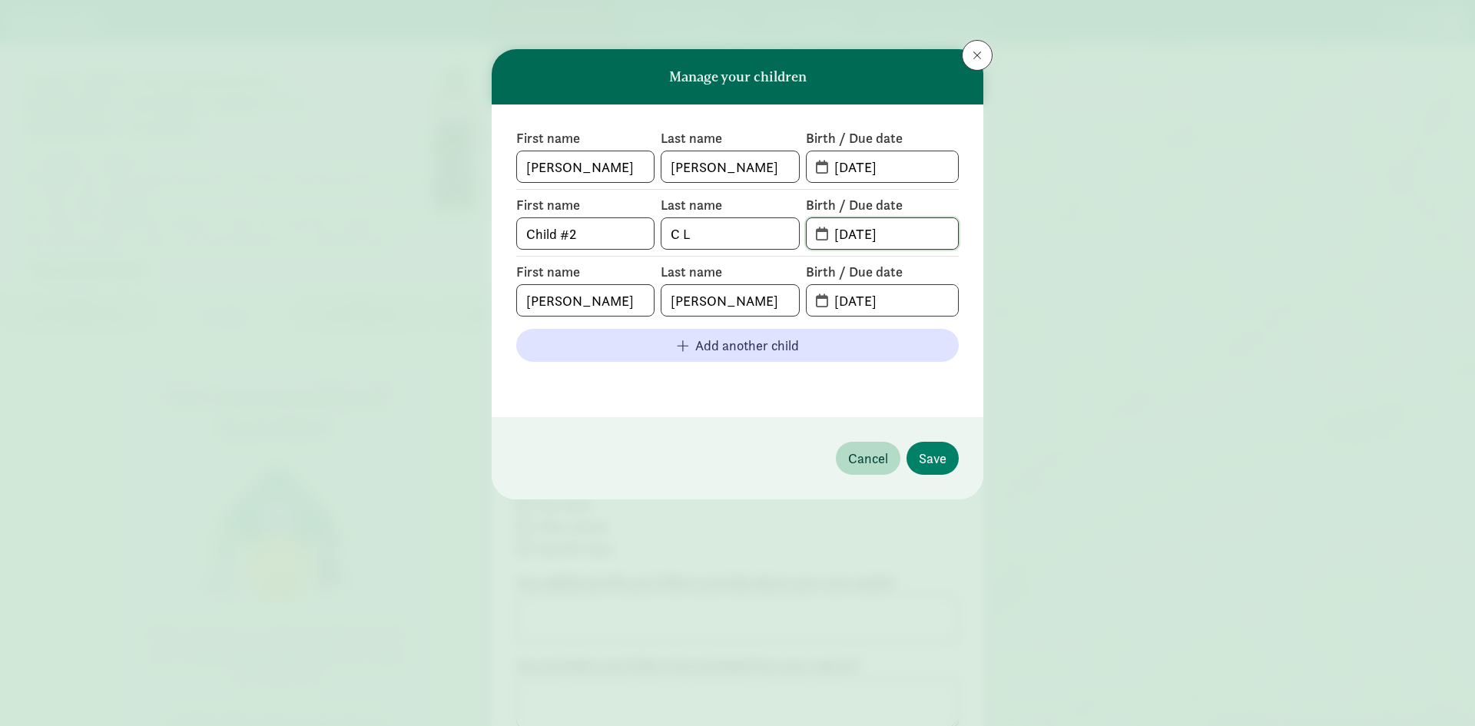
click at [857, 222] on input "[DATE]" at bounding box center [891, 233] width 133 height 31
click at [919, 223] on input "[DATE]" at bounding box center [891, 233] width 133 height 31
click at [977, 210] on div "First name [PERSON_NAME] Last name [PERSON_NAME] Birth / Due date [DATE] First …" at bounding box center [738, 260] width 492 height 313
click at [928, 480] on footer "Cancel Save" at bounding box center [738, 458] width 492 height 82
click at [934, 453] on span "Save" at bounding box center [933, 458] width 28 height 21
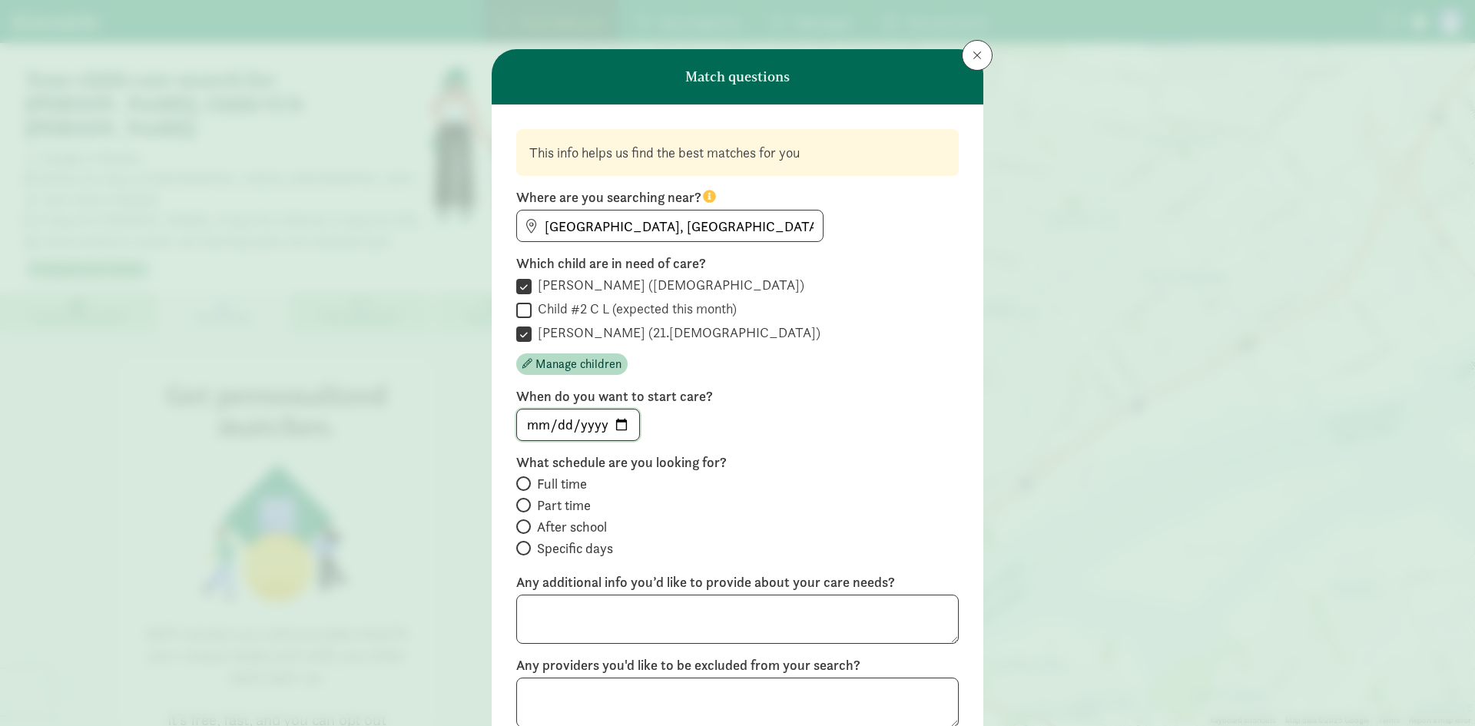
click at [618, 420] on input "date" at bounding box center [578, 425] width 122 height 31
type input "[DATE]"
click at [547, 482] on span "Full time" at bounding box center [562, 484] width 50 height 18
click at [526, 482] on input "Full time" at bounding box center [521, 484] width 10 height 10
radio input "true"
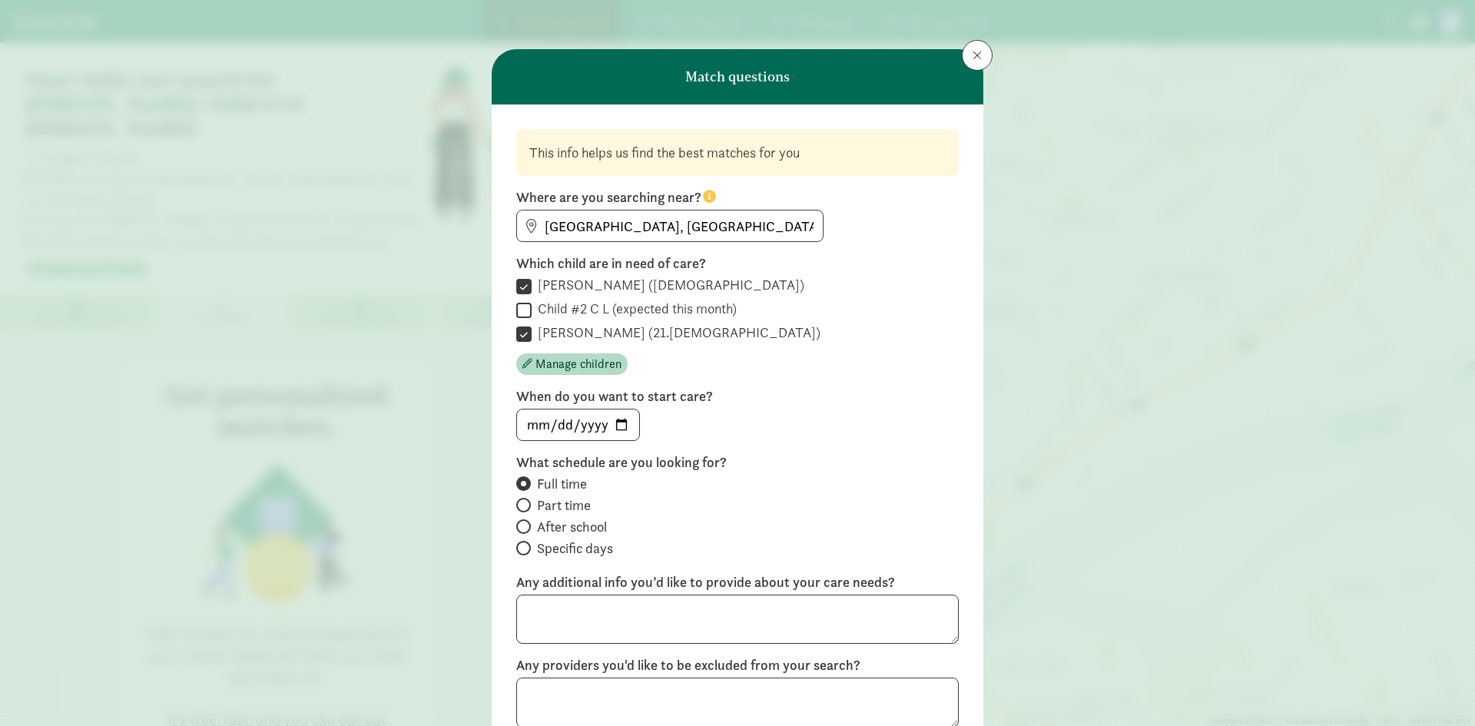
click at [529, 539] on label "After school" at bounding box center [737, 548] width 443 height 18
click at [526, 522] on input "After school" at bounding box center [521, 527] width 10 height 10
radio input "true"
radio input "false"
click at [537, 505] on span "Part time" at bounding box center [564, 505] width 54 height 18
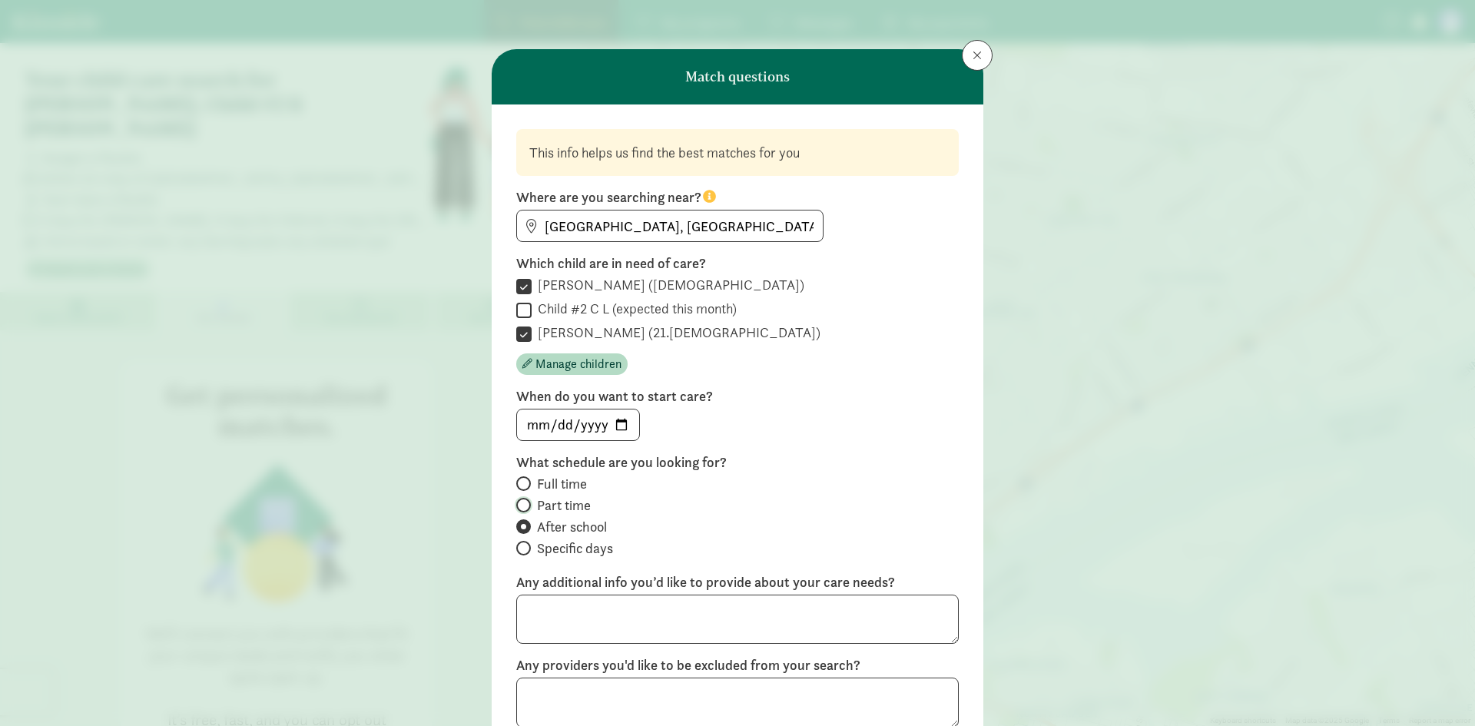
click at [526, 505] on input "Part time" at bounding box center [521, 505] width 10 height 10
radio input "true"
radio input "false"
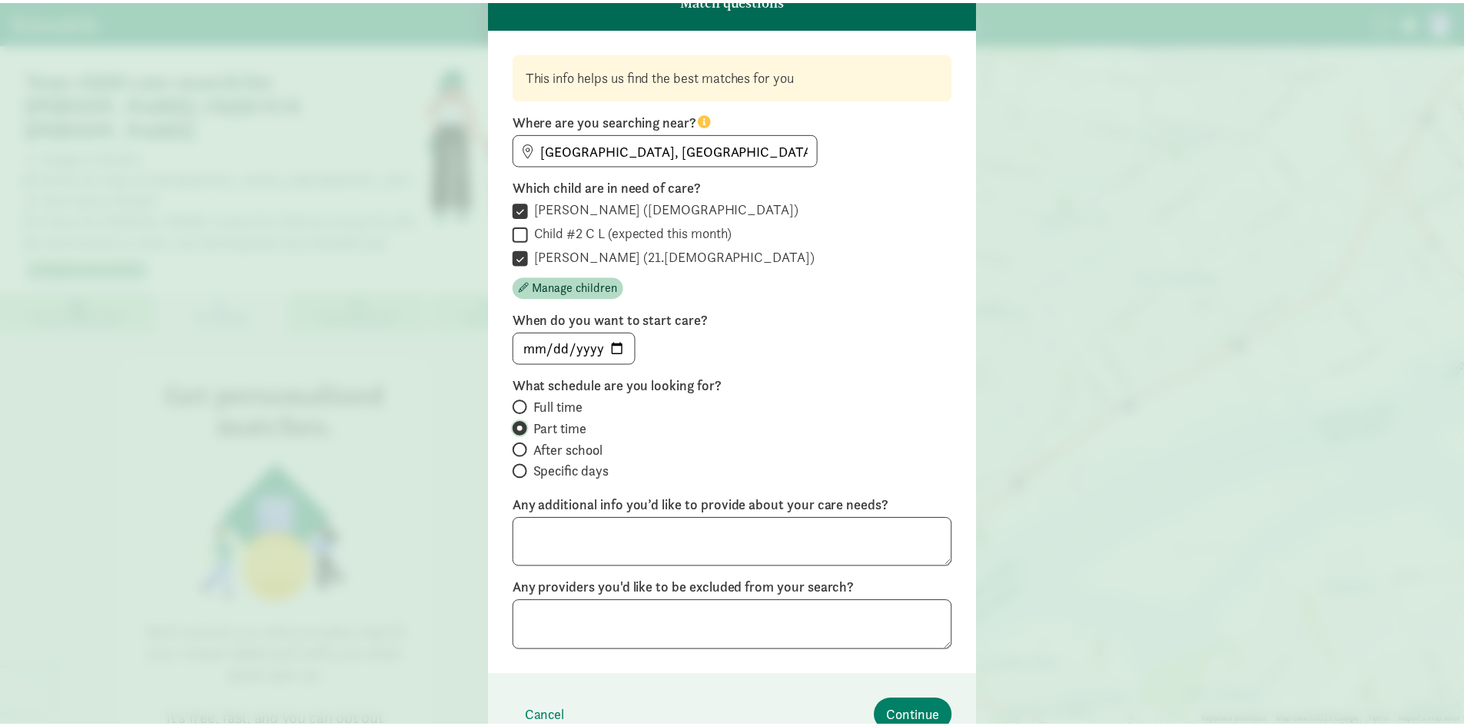
scroll to position [154, 0]
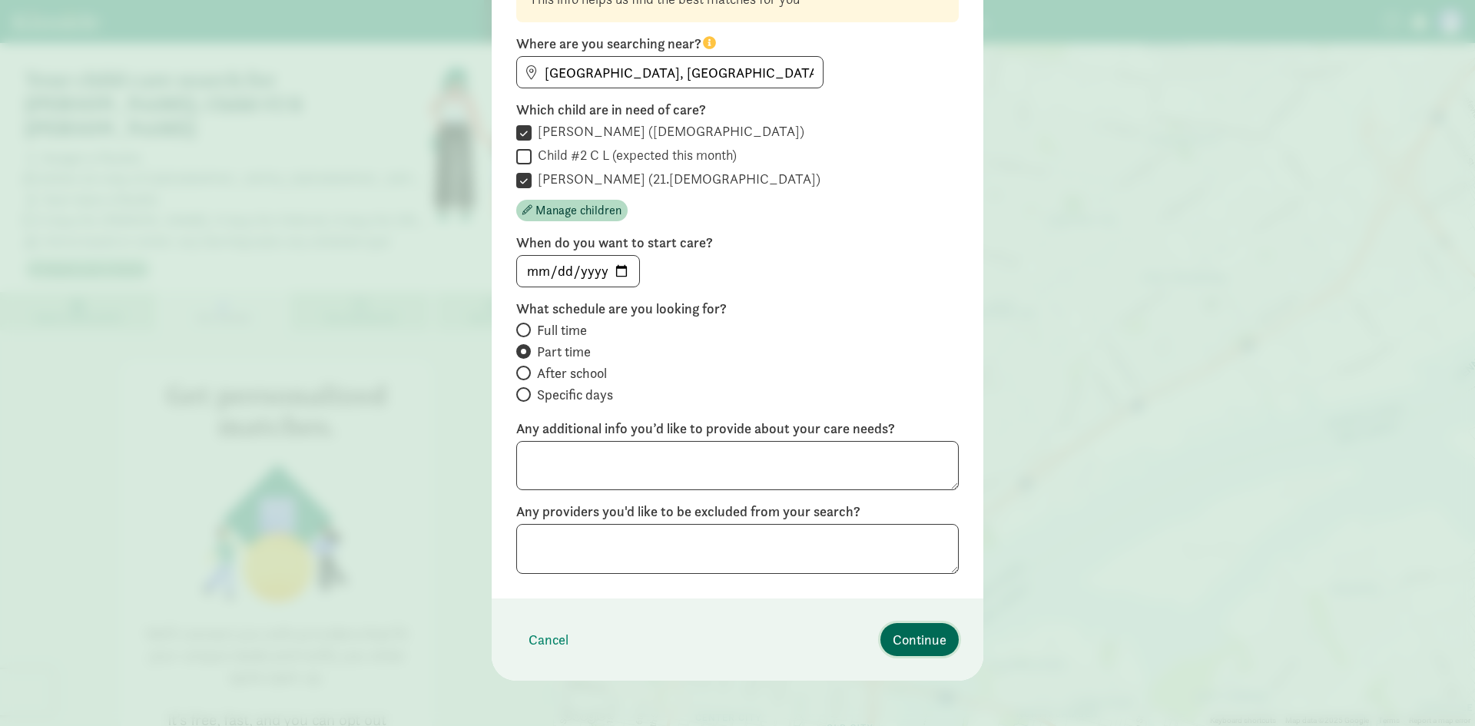
click at [917, 638] on span "Continue" at bounding box center [920, 639] width 54 height 21
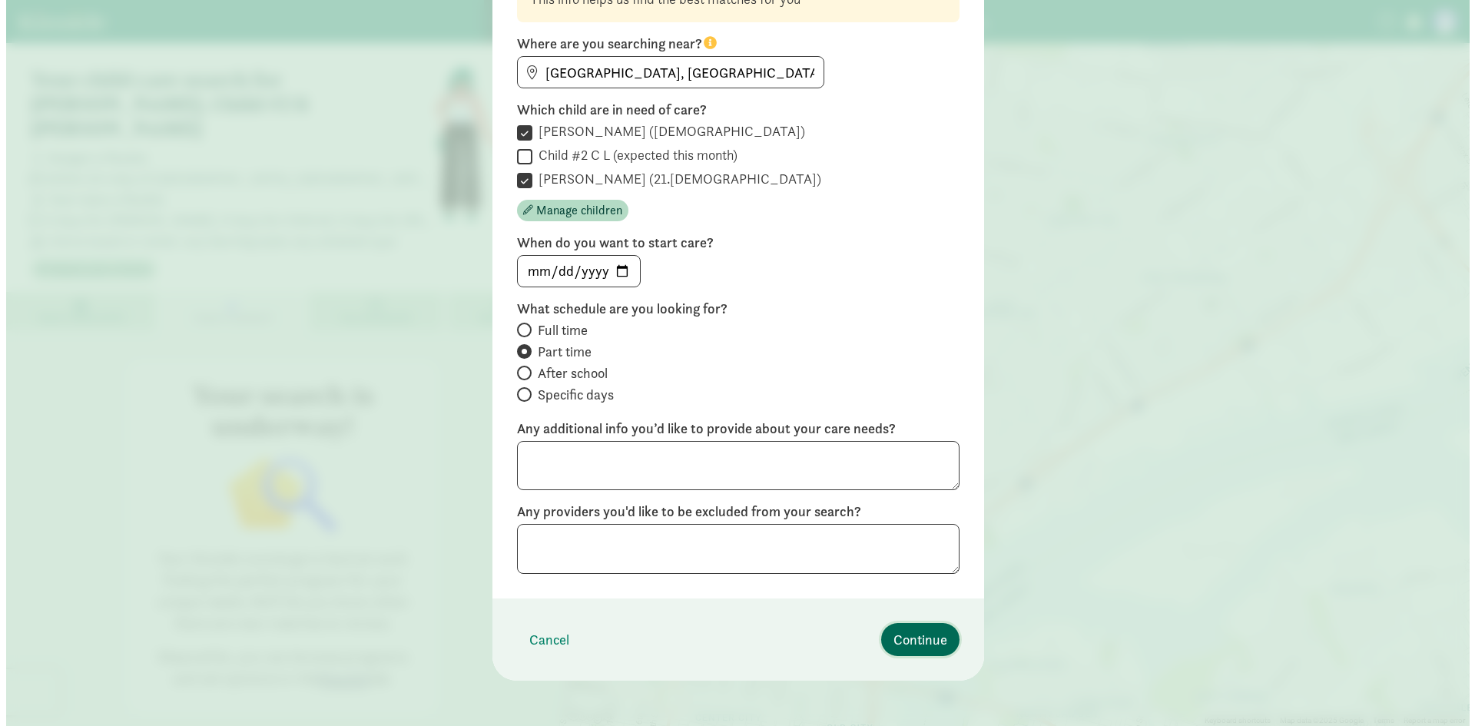
scroll to position [0, 0]
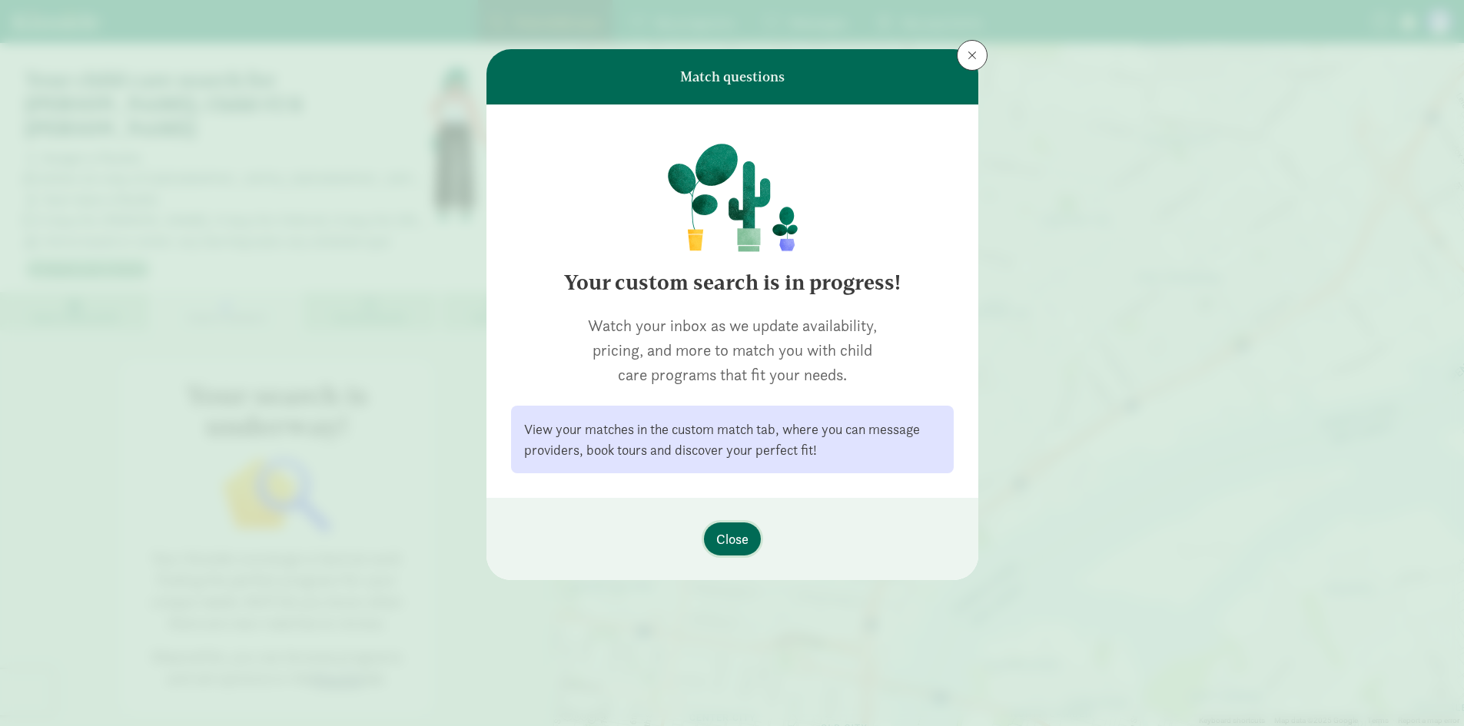
click at [737, 546] on span "Close" at bounding box center [732, 539] width 32 height 21
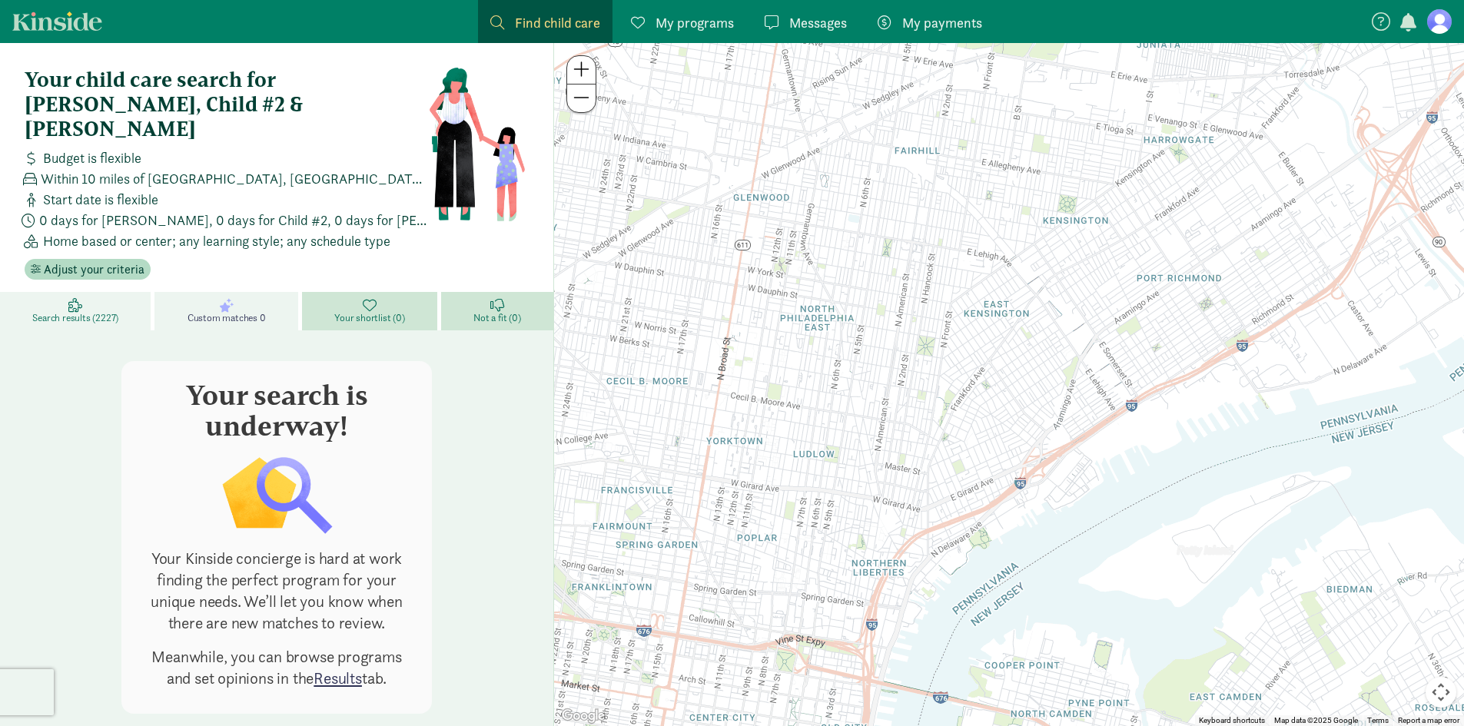
click at [35, 292] on link "Search results (2227)" at bounding box center [77, 311] width 154 height 38
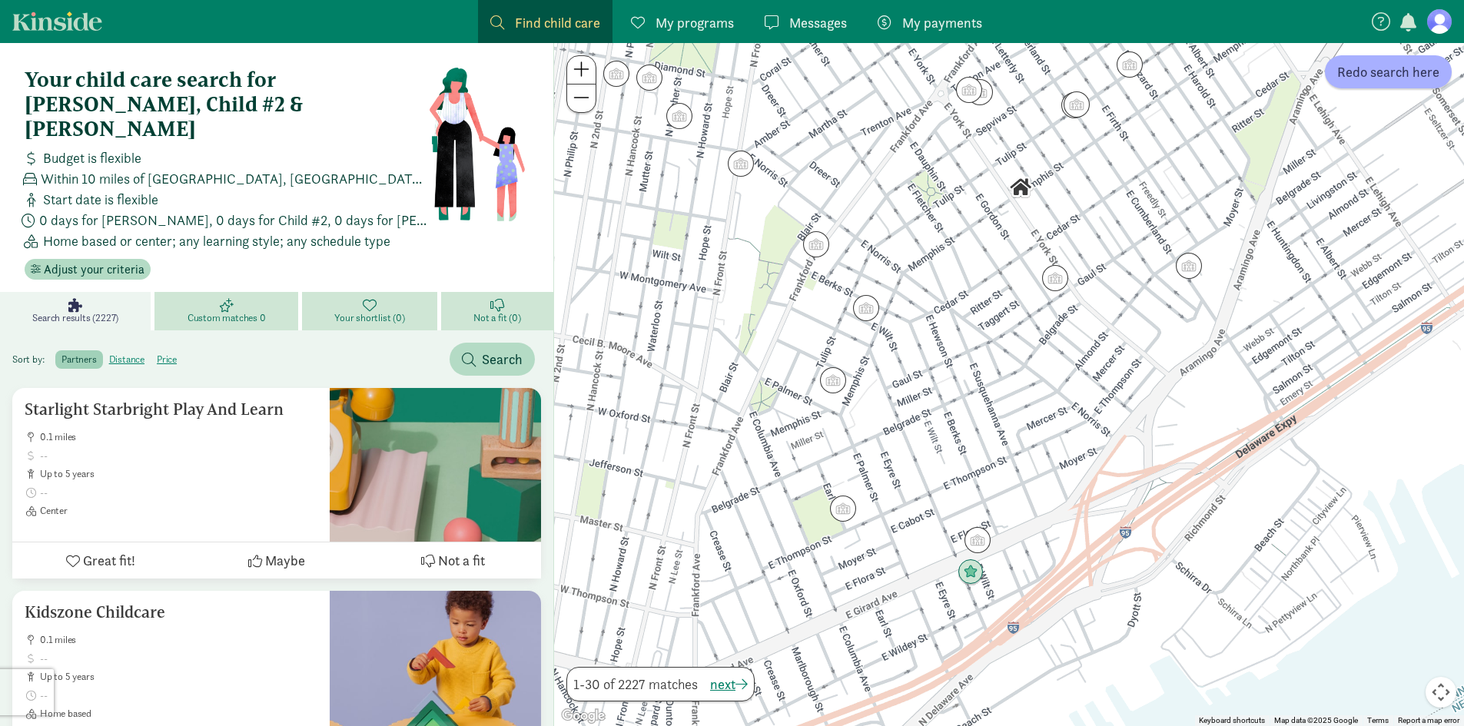
drag, startPoint x: 1175, startPoint y: 504, endPoint x: 1223, endPoint y: 399, distance: 115.9
click at [1223, 399] on div at bounding box center [1009, 384] width 910 height 683
click at [973, 542] on img "Click to see details" at bounding box center [977, 540] width 29 height 29
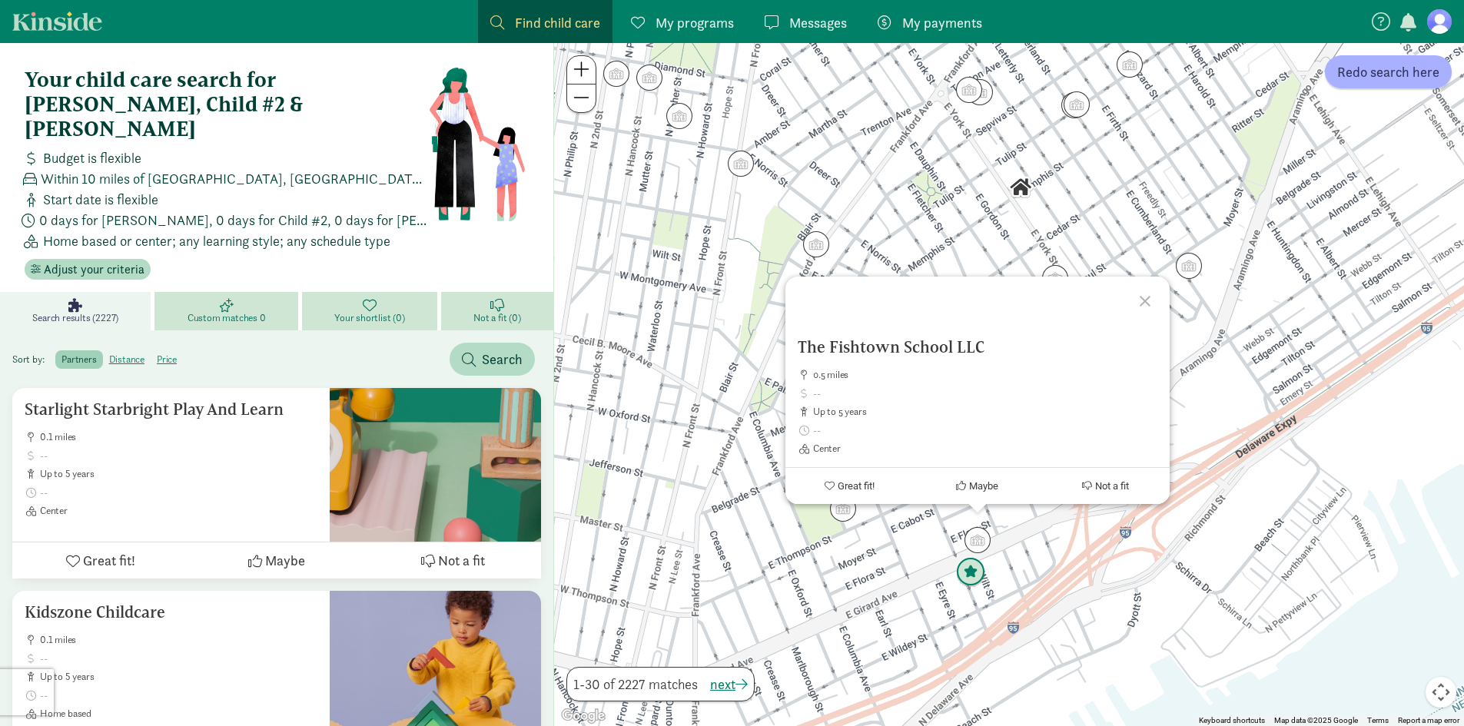
click at [970, 572] on img "Click to see details" at bounding box center [970, 572] width 29 height 29
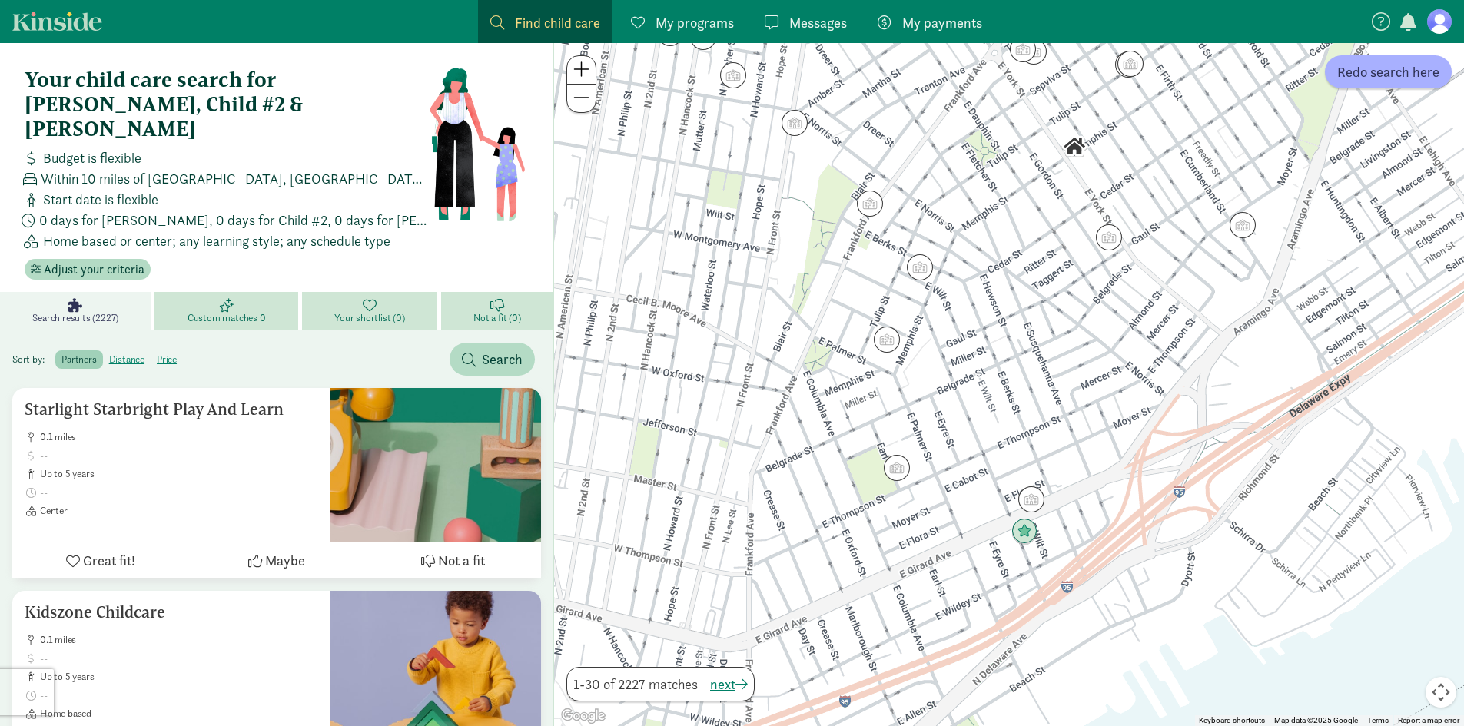
drag, startPoint x: 1015, startPoint y: 663, endPoint x: 1070, endPoint y: 621, distance: 69.6
click at [1070, 621] on div "To navigate, press the arrow keys." at bounding box center [1009, 384] width 910 height 683
click at [894, 462] on img "Click to see details" at bounding box center [896, 467] width 29 height 29
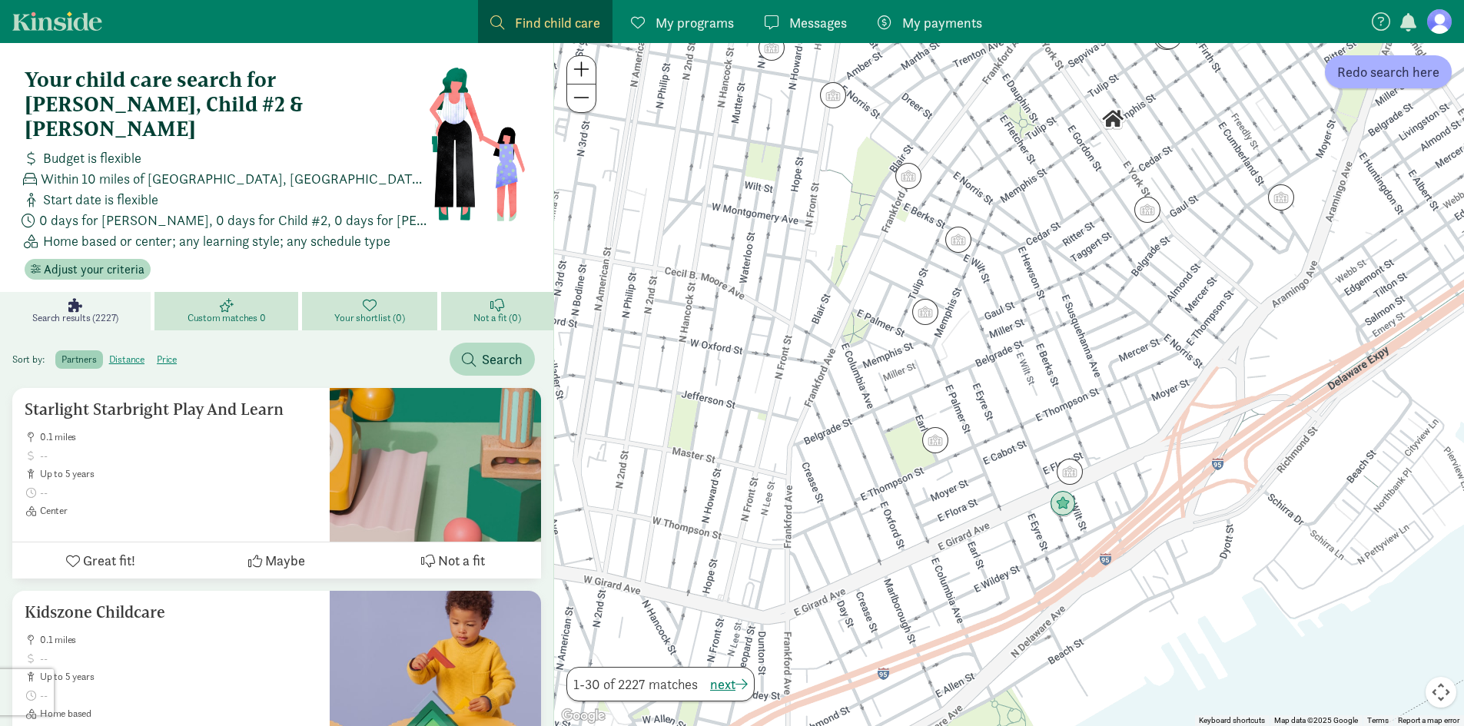
drag, startPoint x: 915, startPoint y: 594, endPoint x: 958, endPoint y: 562, distance: 53.3
click at [958, 562] on div "To navigate, press the arrow keys." at bounding box center [1009, 384] width 910 height 683
click at [930, 444] on img "Click to see details" at bounding box center [934, 440] width 29 height 29
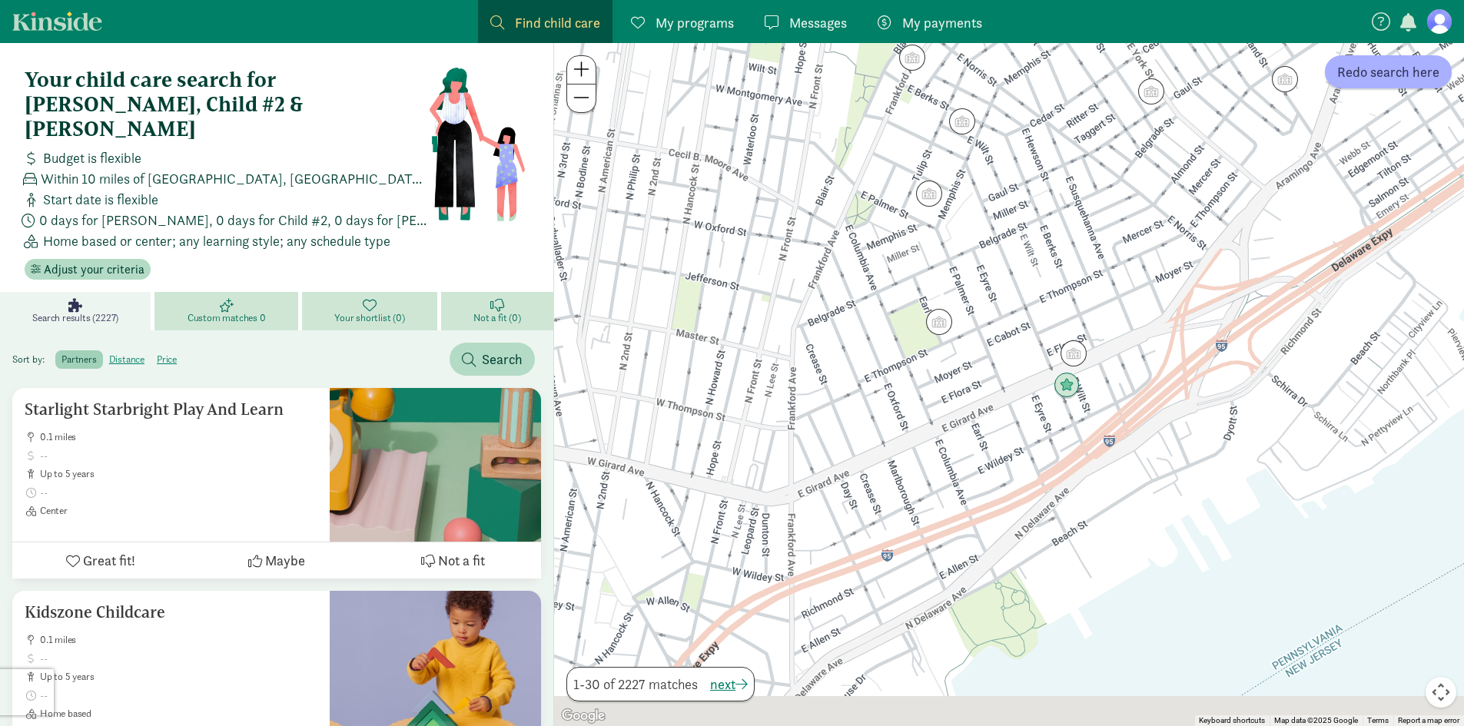
drag, startPoint x: 941, startPoint y: 579, endPoint x: 946, endPoint y: 459, distance: 120.0
click at [946, 459] on div "To navigate, press the arrow keys." at bounding box center [1009, 384] width 910 height 683
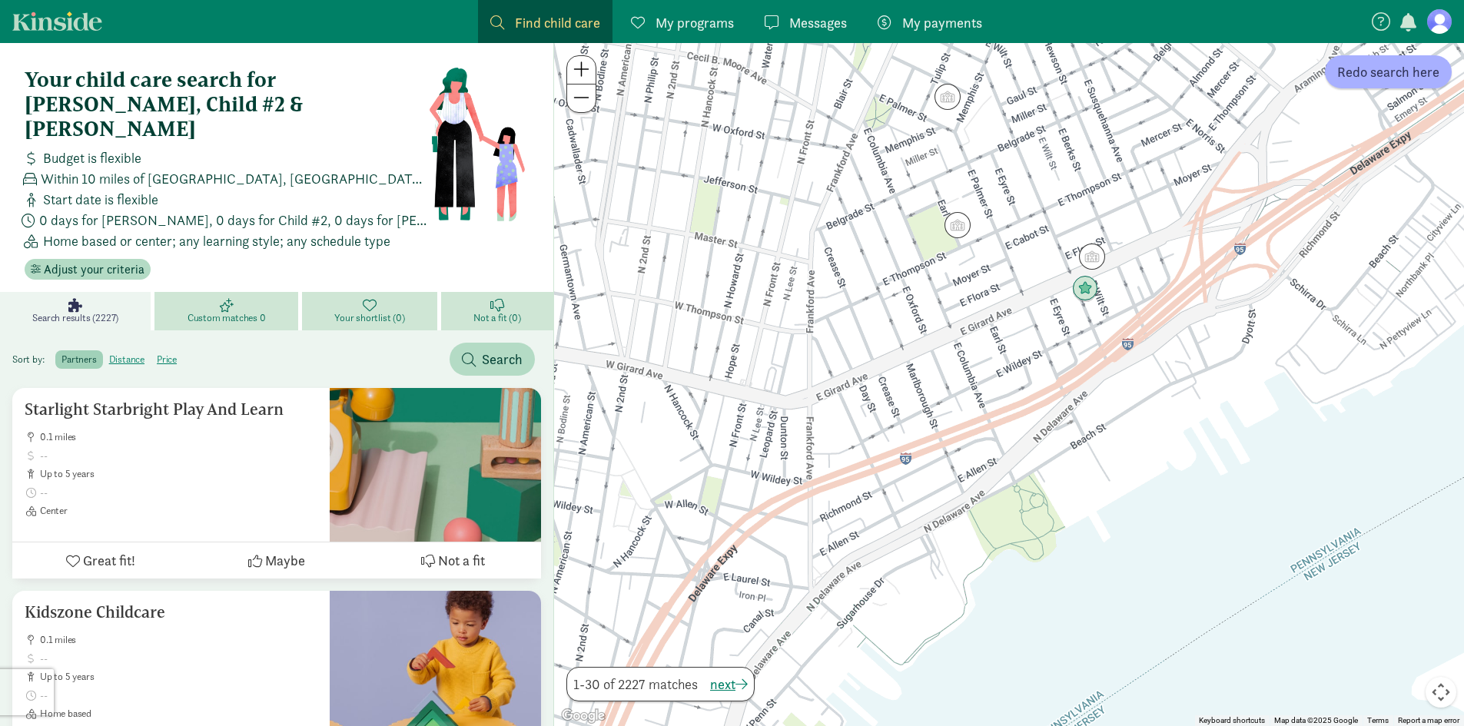
drag, startPoint x: 990, startPoint y: 592, endPoint x: 1009, endPoint y: 496, distance: 98.6
click at [1009, 496] on div at bounding box center [1009, 384] width 910 height 683
drag, startPoint x: 1095, startPoint y: 463, endPoint x: 1050, endPoint y: 552, distance: 100.3
click at [1052, 551] on div at bounding box center [1009, 384] width 910 height 683
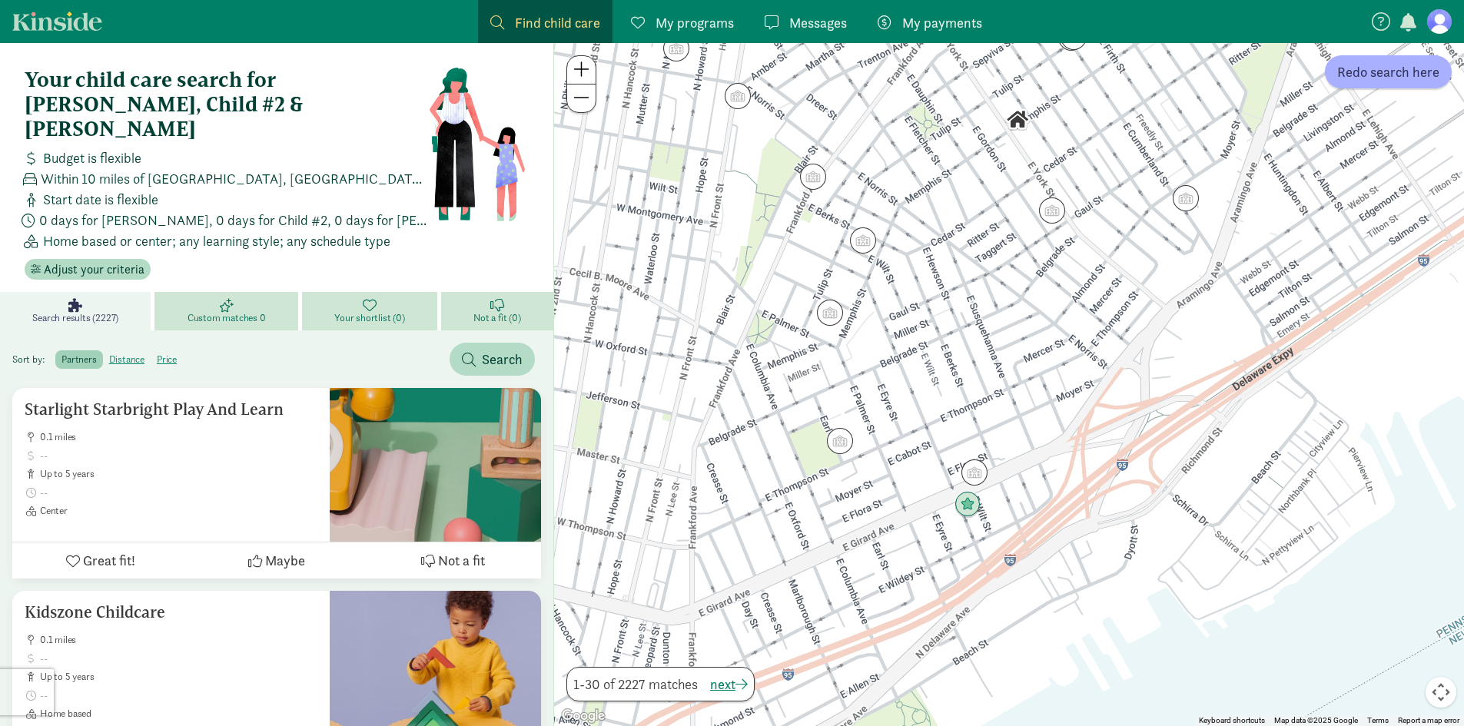
drag, startPoint x: 1145, startPoint y: 475, endPoint x: 1128, endPoint y: 540, distance: 67.5
click at [1128, 540] on div at bounding box center [1009, 384] width 910 height 683
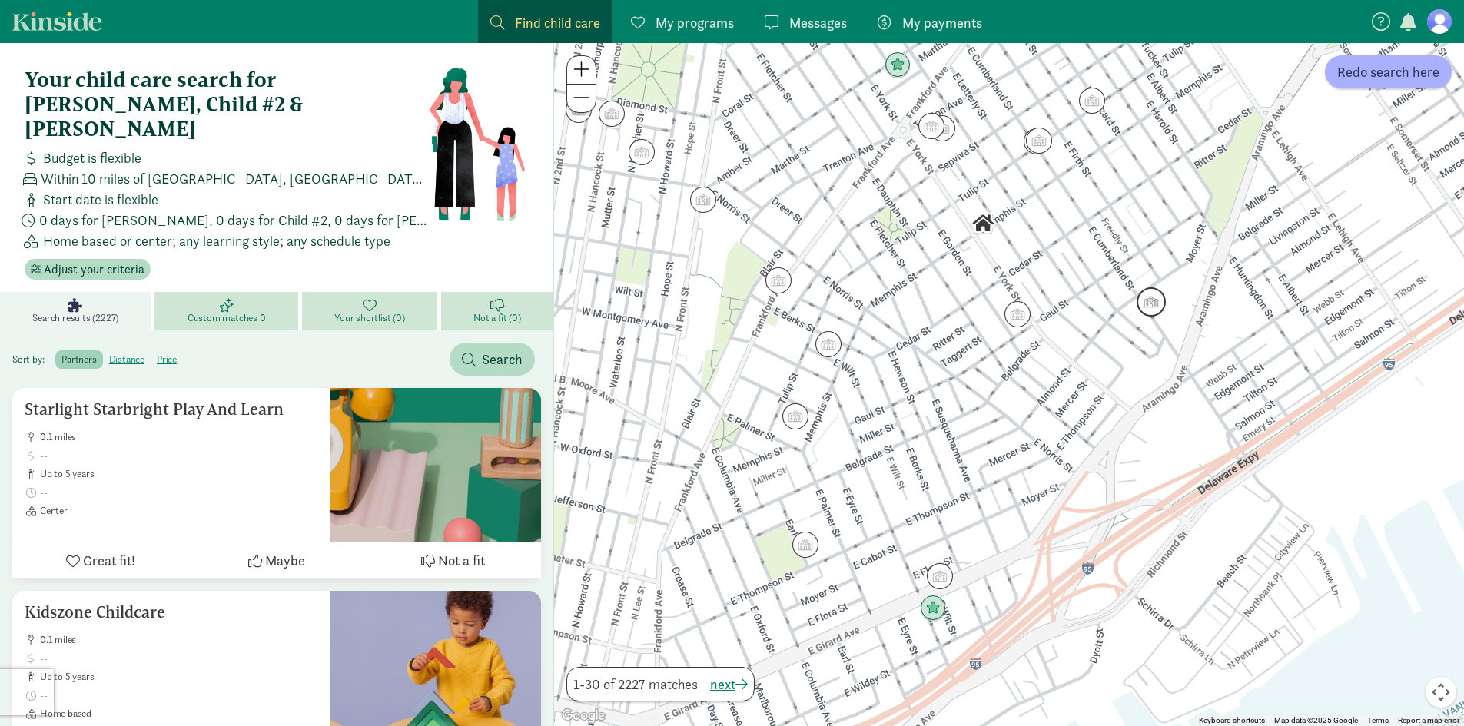
click at [1154, 301] on img "Click to see details" at bounding box center [1150, 301] width 29 height 29
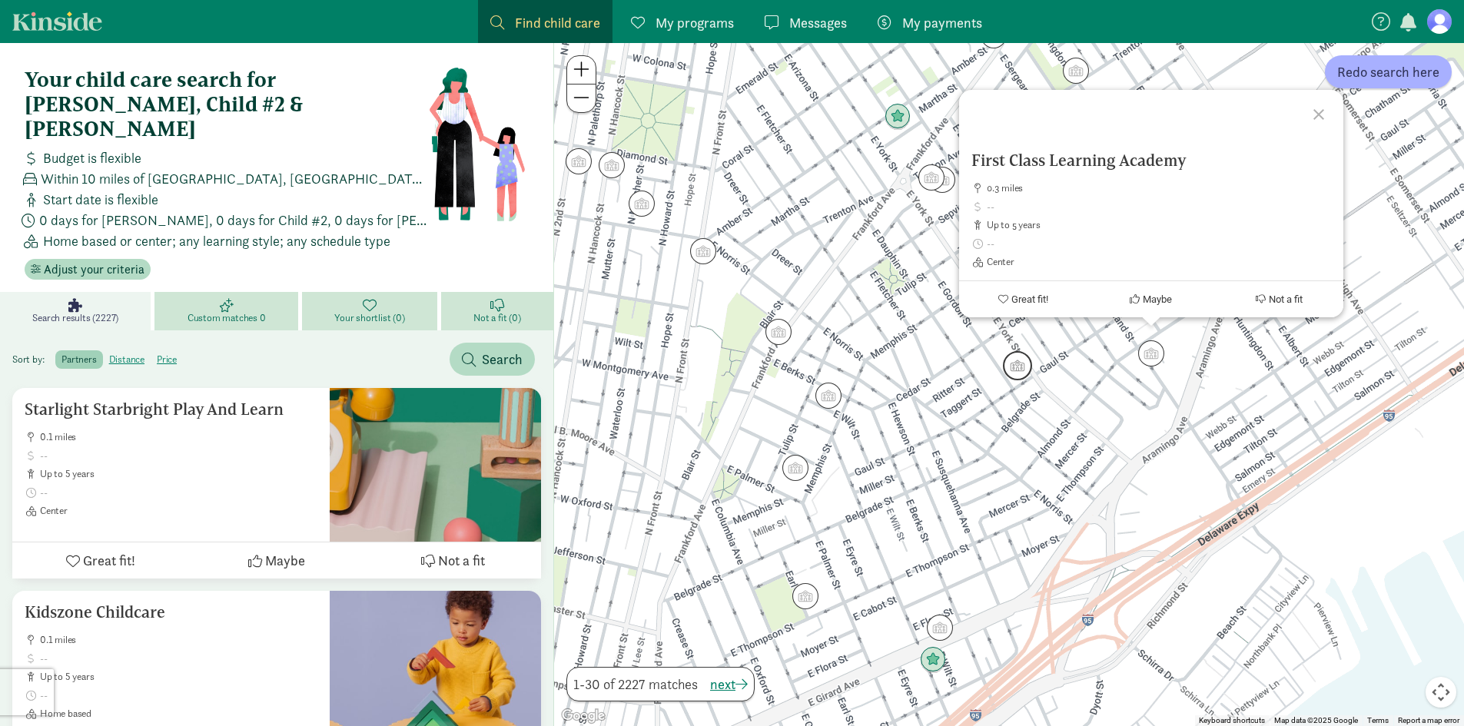
click at [1025, 370] on img "Click to see details" at bounding box center [1017, 365] width 29 height 29
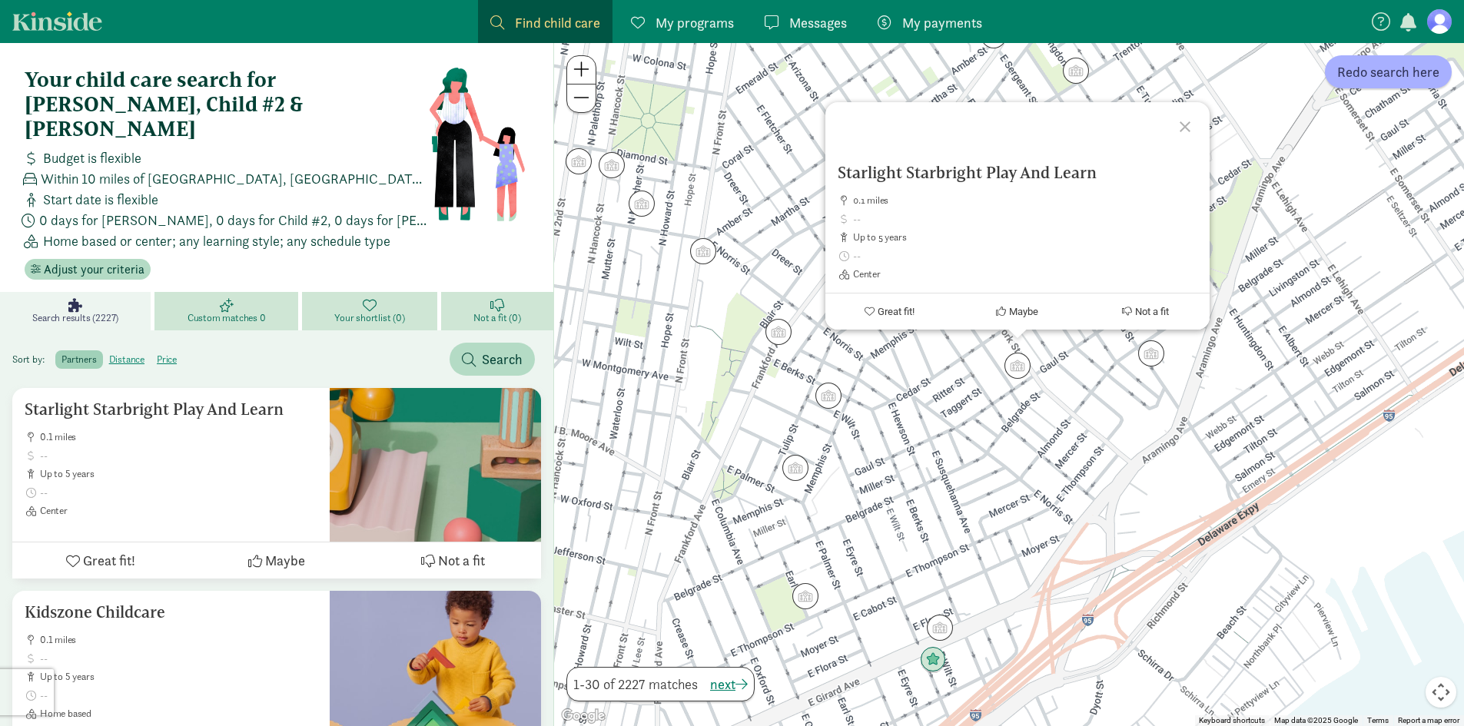
click at [1014, 431] on div "To navigate, press the arrow keys. Starlight Starbright Play And Learn 0.1 mile…" at bounding box center [1009, 384] width 910 height 683
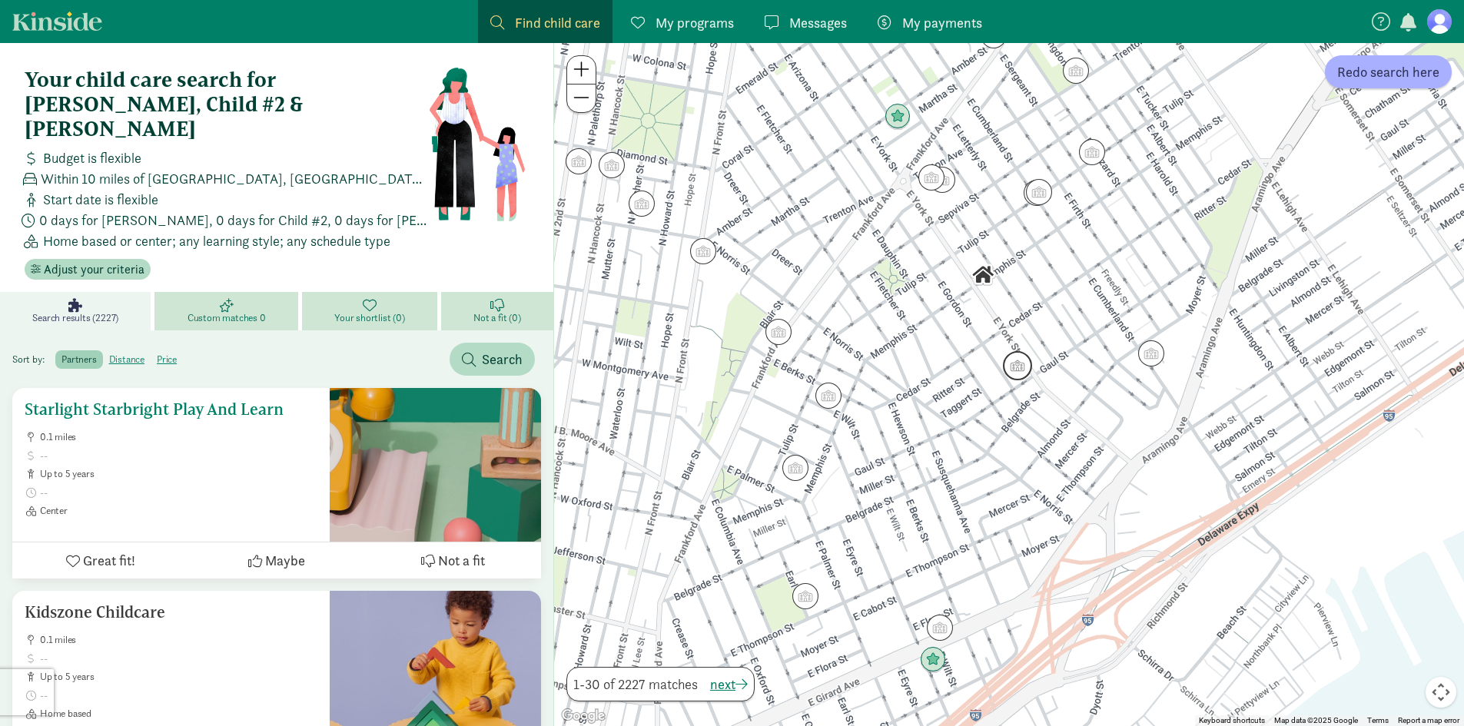
click at [114, 400] on h5 "Starlight Starbright Play And Learn" at bounding box center [171, 409] width 293 height 18
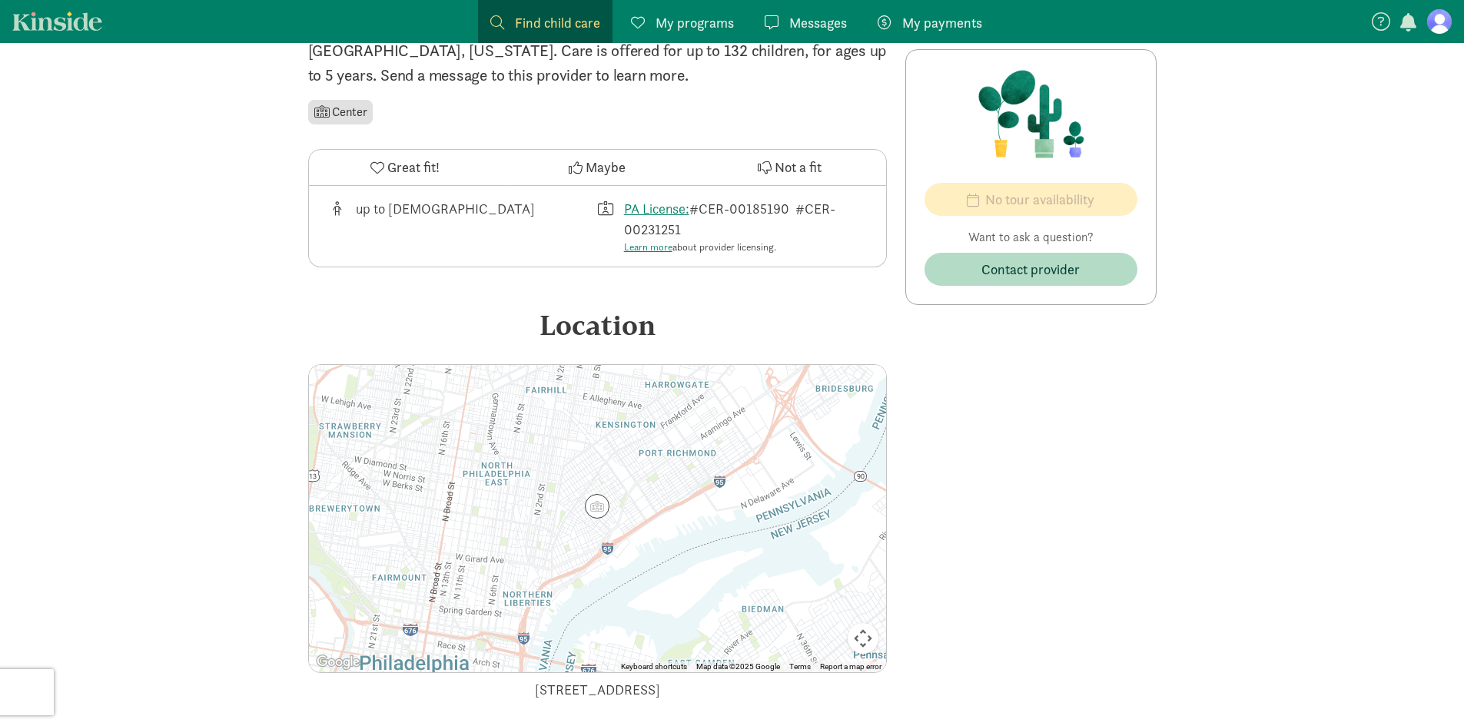
scroll to position [154, 0]
